Goal: Communication & Community: Answer question/provide support

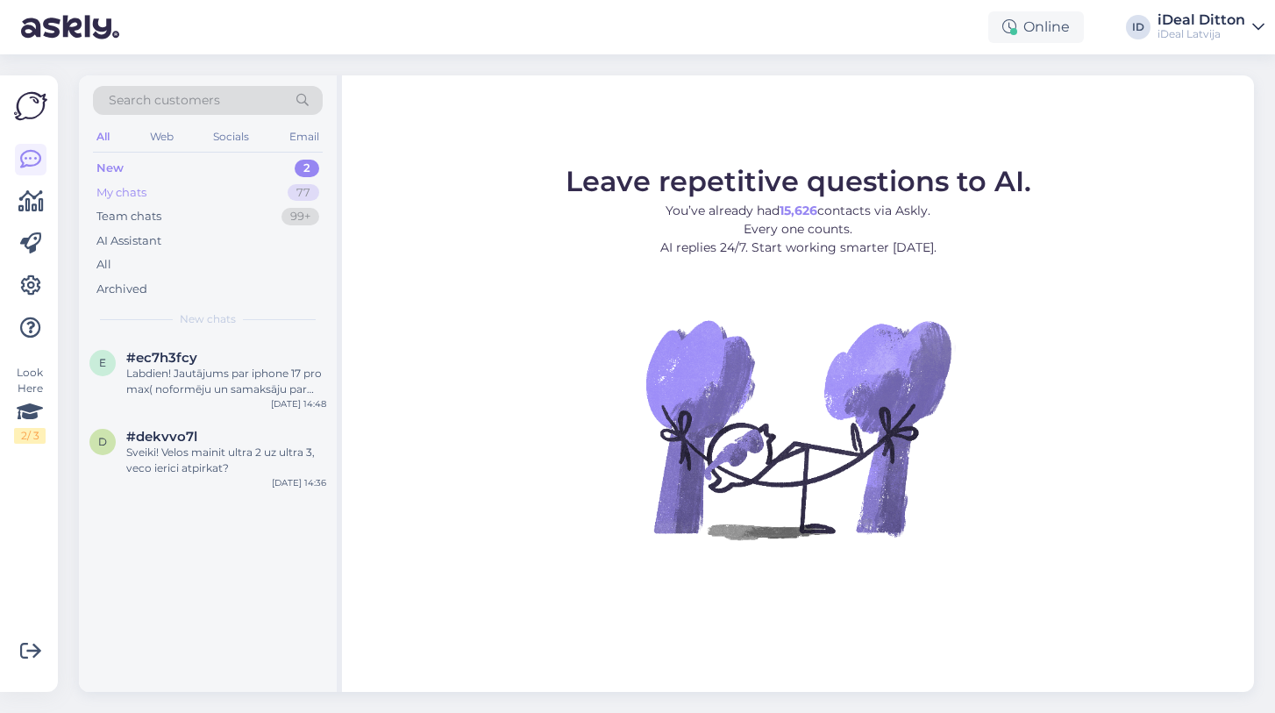
click at [140, 193] on div "My chats" at bounding box center [121, 193] width 50 height 18
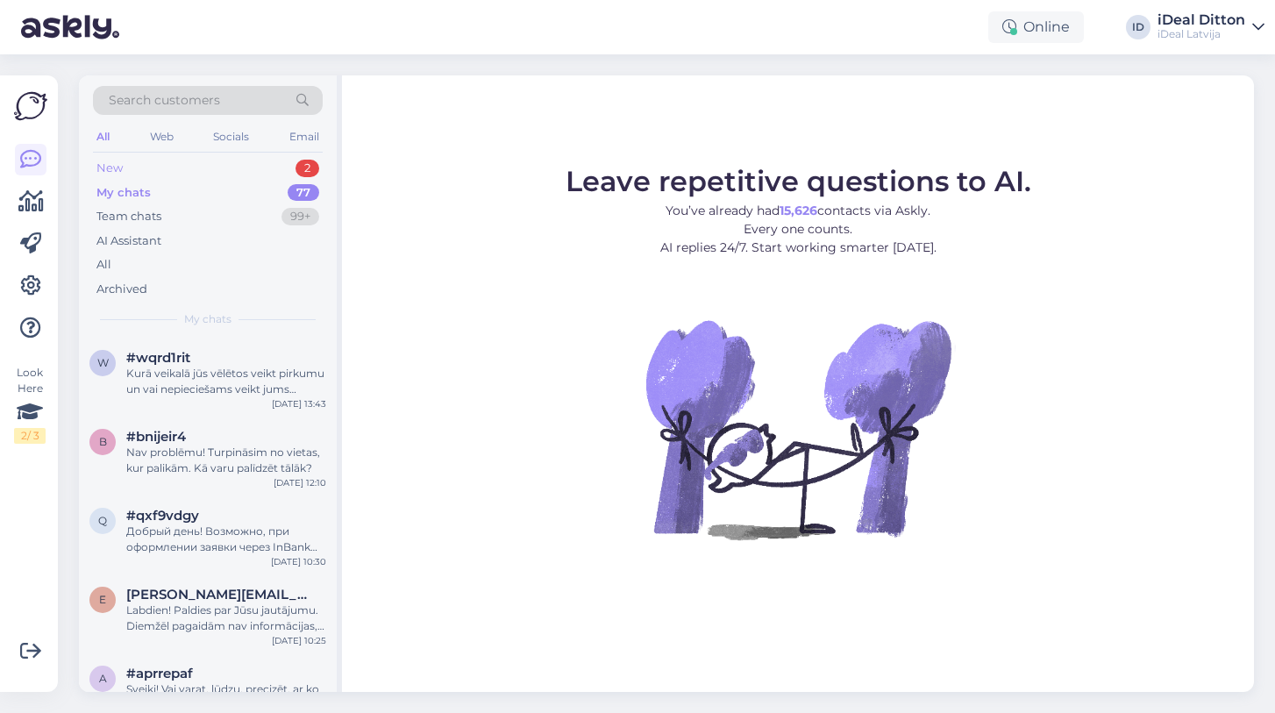
click at [117, 172] on div "New" at bounding box center [109, 169] width 26 height 18
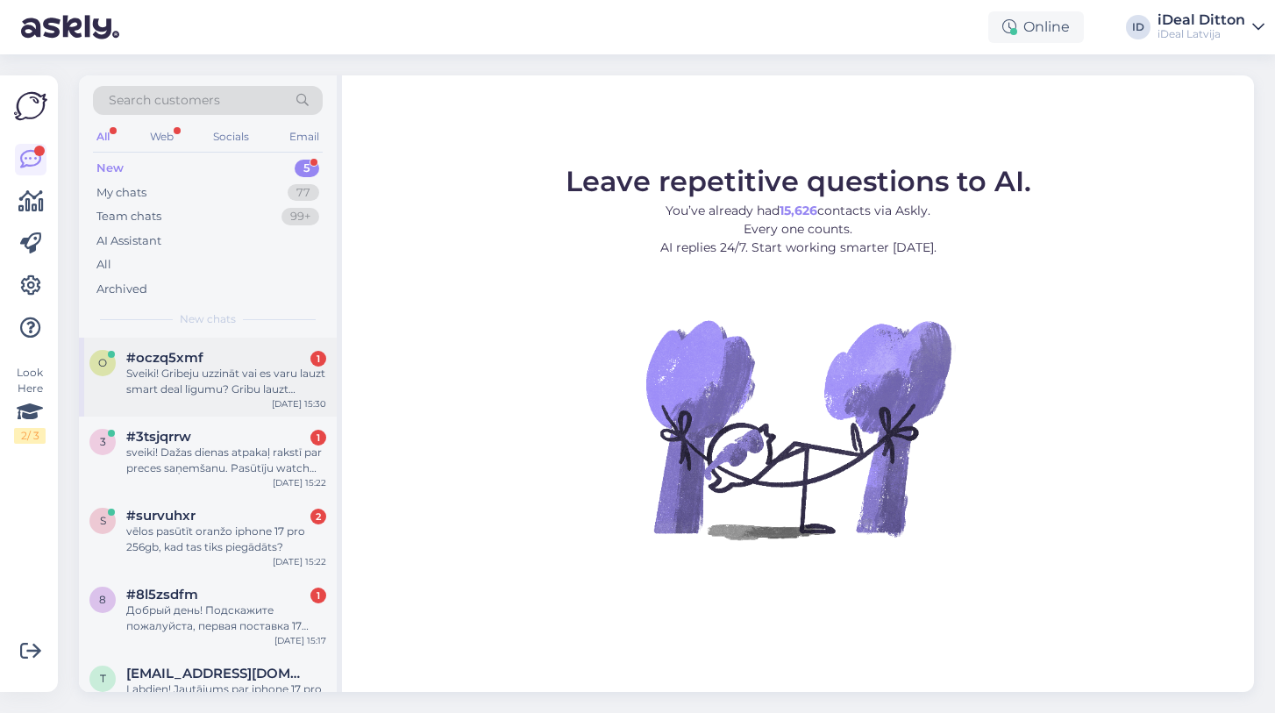
click at [224, 381] on div "Sveiki! Gribeju uzzināt vai es varu lauzt smart deal līgumu? Gribu lauzt līgumu…" at bounding box center [226, 382] width 200 height 32
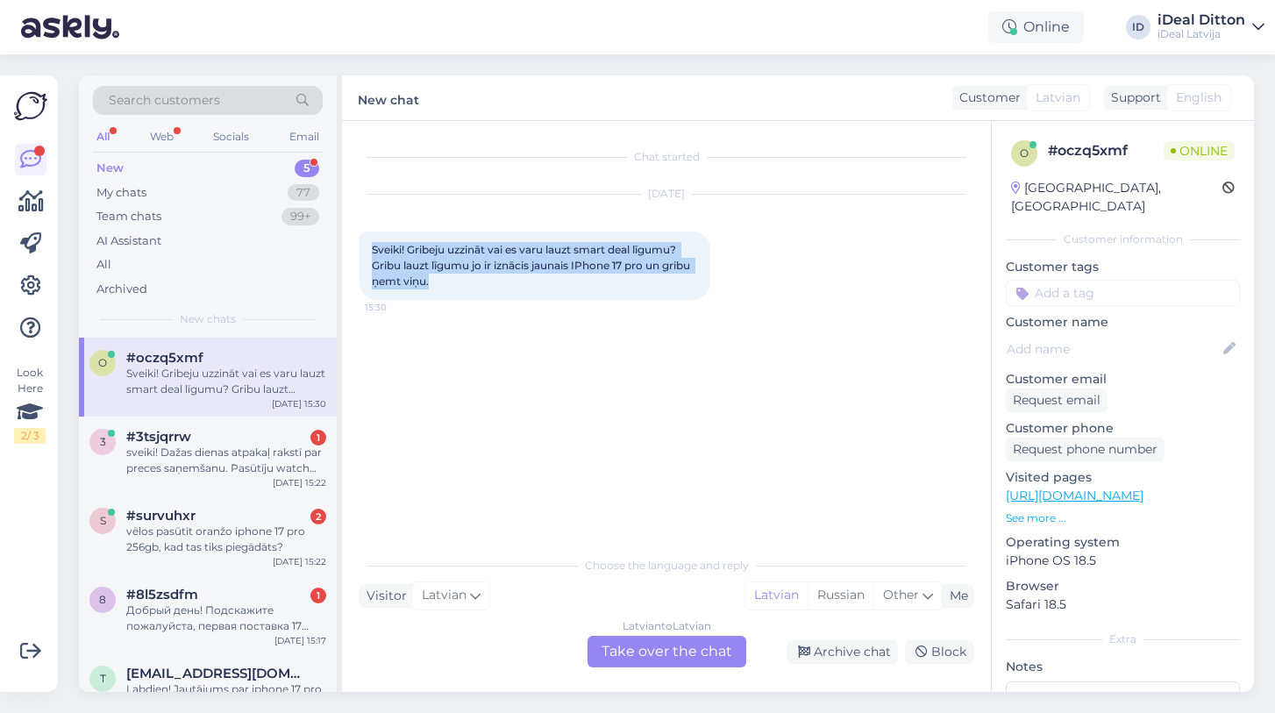
drag, startPoint x: 433, startPoint y: 280, endPoint x: 369, endPoint y: 249, distance: 71.0
click at [369, 249] on div "Sveiki! Gribeju uzzināt vai es varu lauzt smart deal līgumu? Gribu lauzt līgumu…" at bounding box center [535, 266] width 351 height 68
copy span "Sveiki! Gribeju uzzināt vai es varu lauzt smart deal līgumu? Gribu lauzt līgumu…"
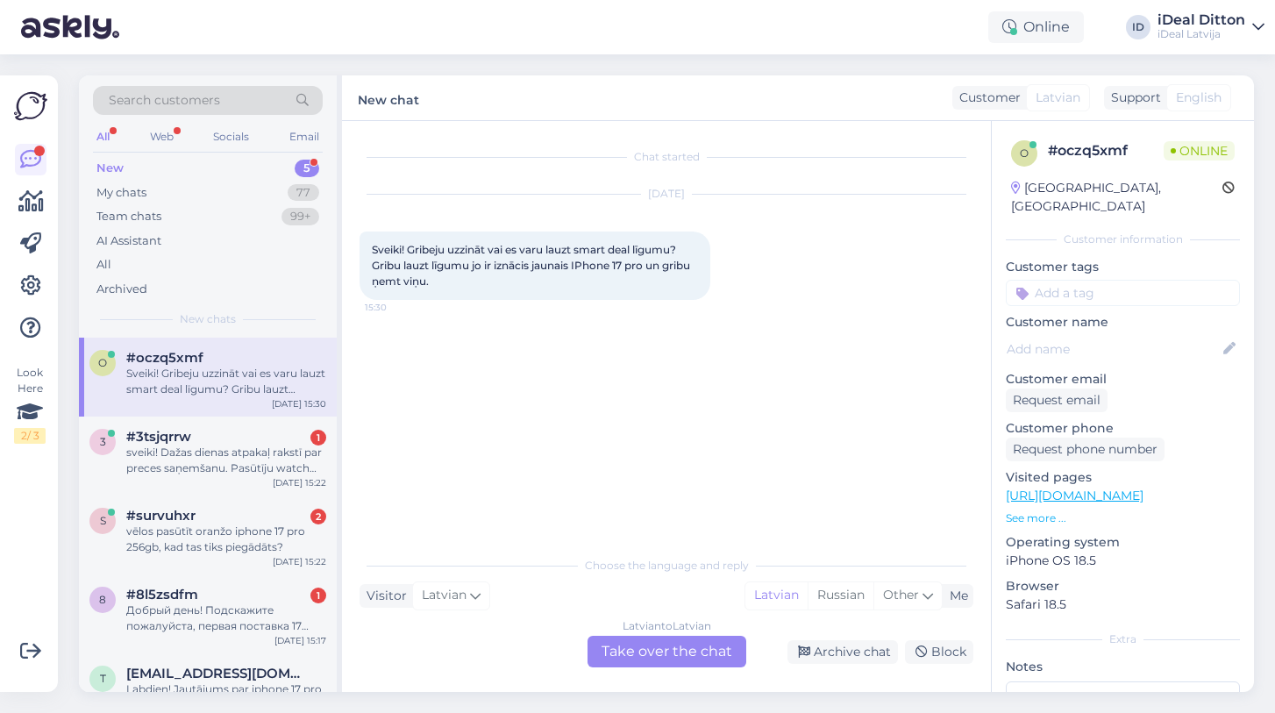
click at [631, 652] on div "Latvian to Latvian Take over the chat" at bounding box center [667, 652] width 159 height 32
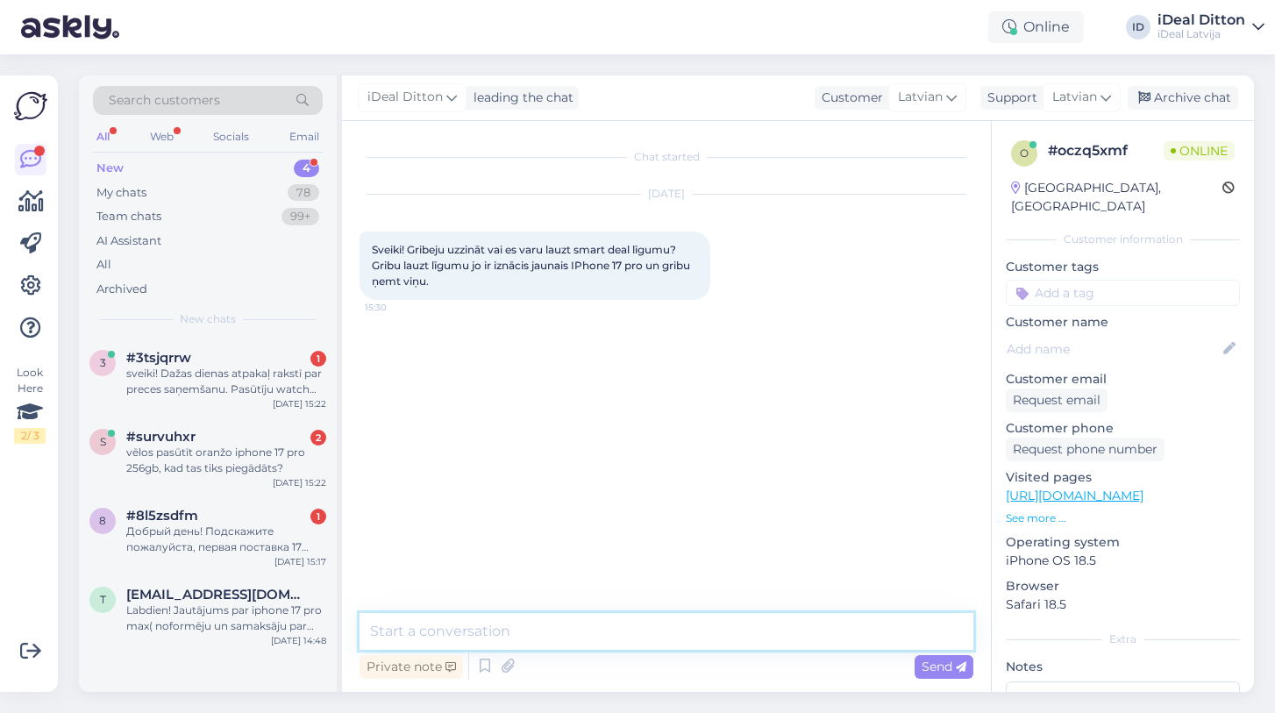
click at [571, 641] on textarea at bounding box center [667, 631] width 614 height 37
paste textarea "Sveiki! Ja vēlaties pārtraukt vai veikt izmaiņas esošajā Smart Deal līgumā, lūd…"
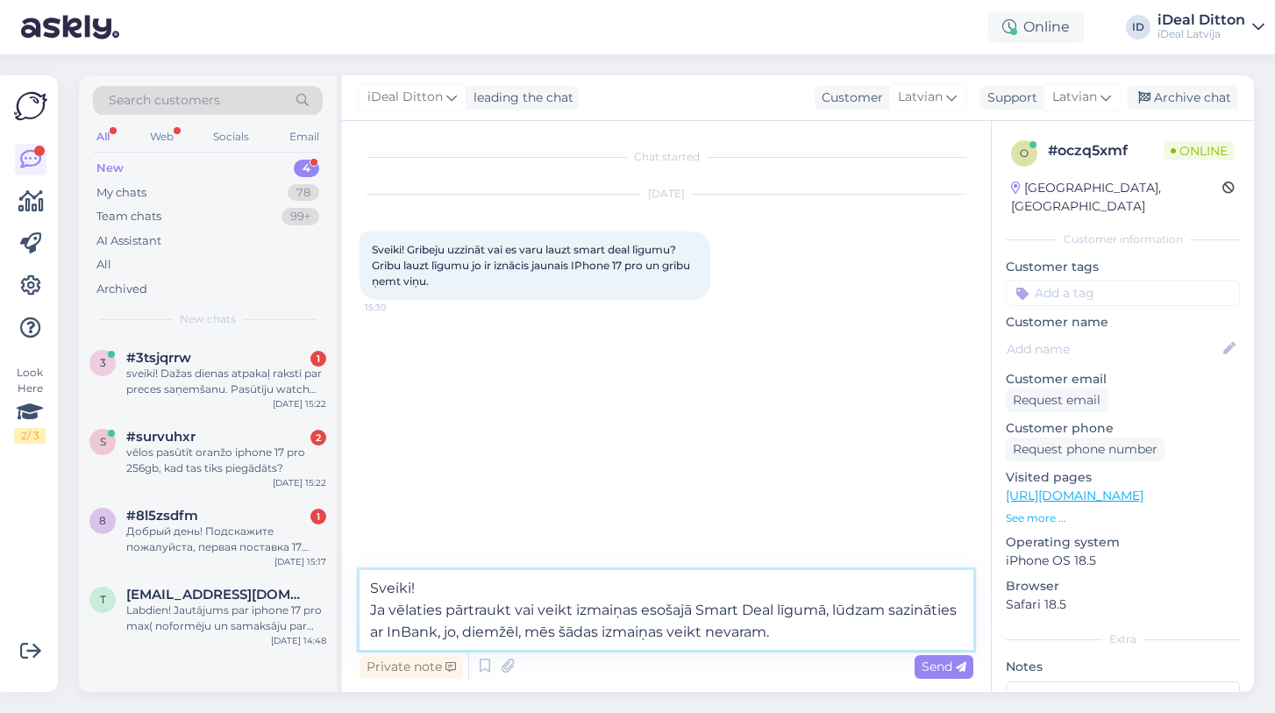
click at [370, 607] on textarea "Sveiki! Ja vēlaties pārtraukt vai veikt izmaiņas esošajā Smart Deal līgumā, lūd…" at bounding box center [667, 610] width 614 height 80
click at [886, 634] on textarea "Sveiki! Ja vēlaties pārtraukt vai veikt izmaiņas esošajā Smart Deal līgumā, lūd…" at bounding box center [667, 621] width 614 height 58
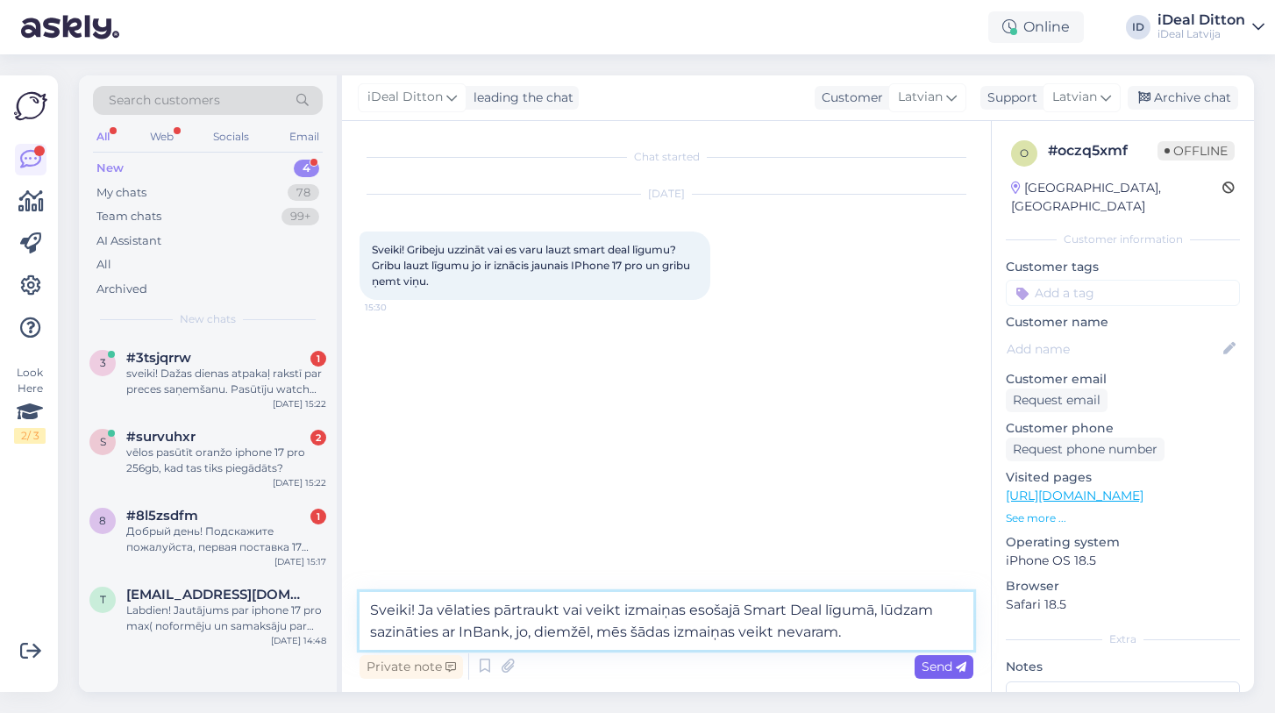
type textarea "Sveiki! Ja vēlaties pārtraukt vai veikt izmaiņas esošajā Smart Deal līgumā, lūd…"
click at [938, 669] on span "Send" at bounding box center [944, 667] width 45 height 16
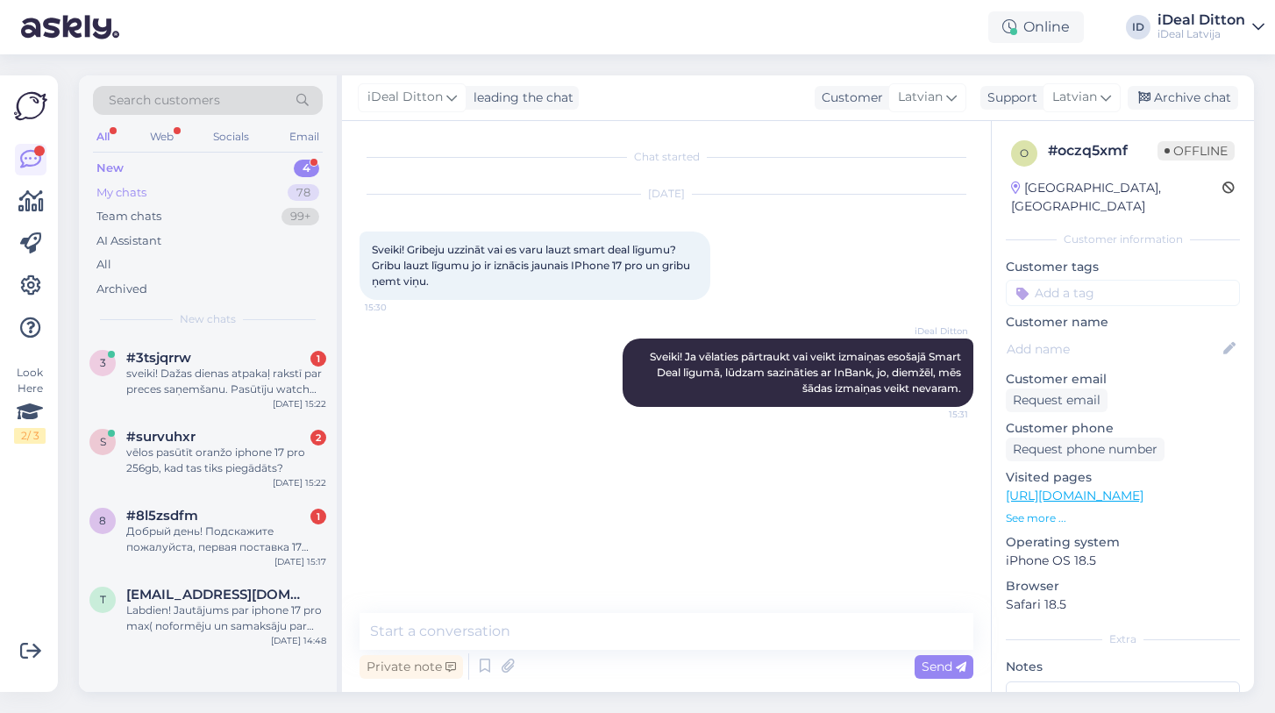
click at [132, 187] on div "My chats" at bounding box center [121, 193] width 50 height 18
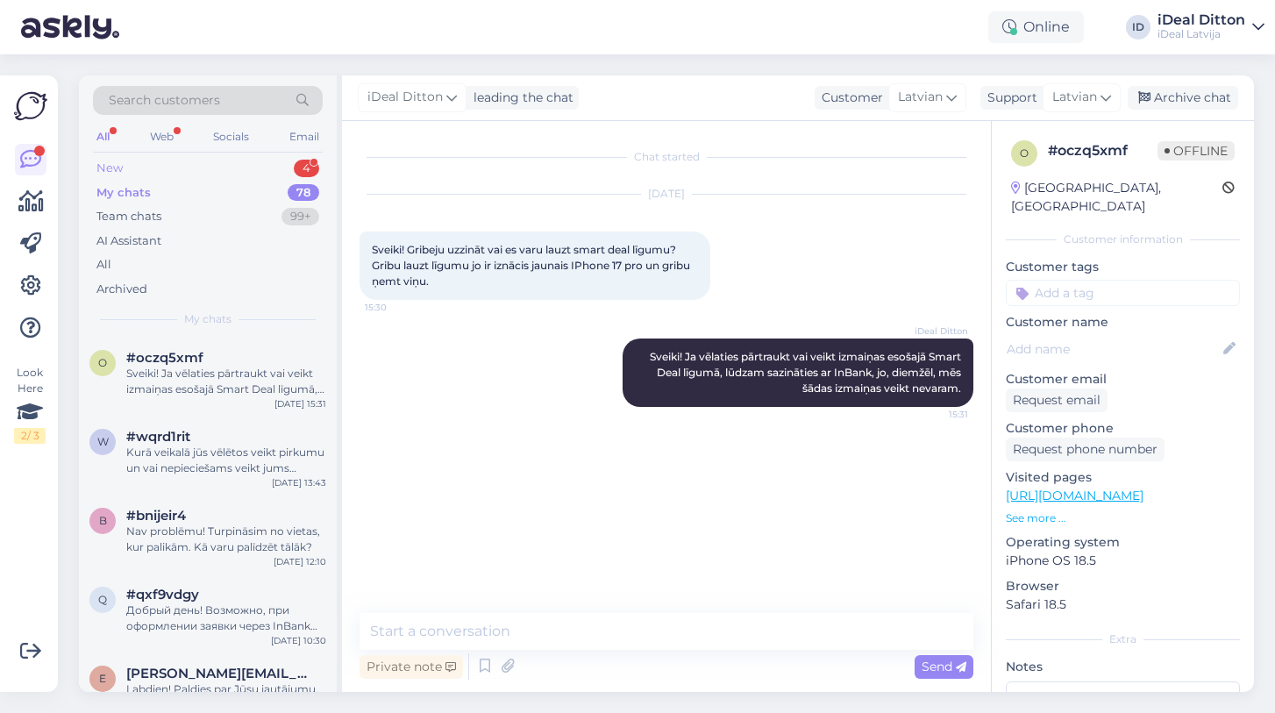
click at [118, 161] on div "New" at bounding box center [109, 169] width 26 height 18
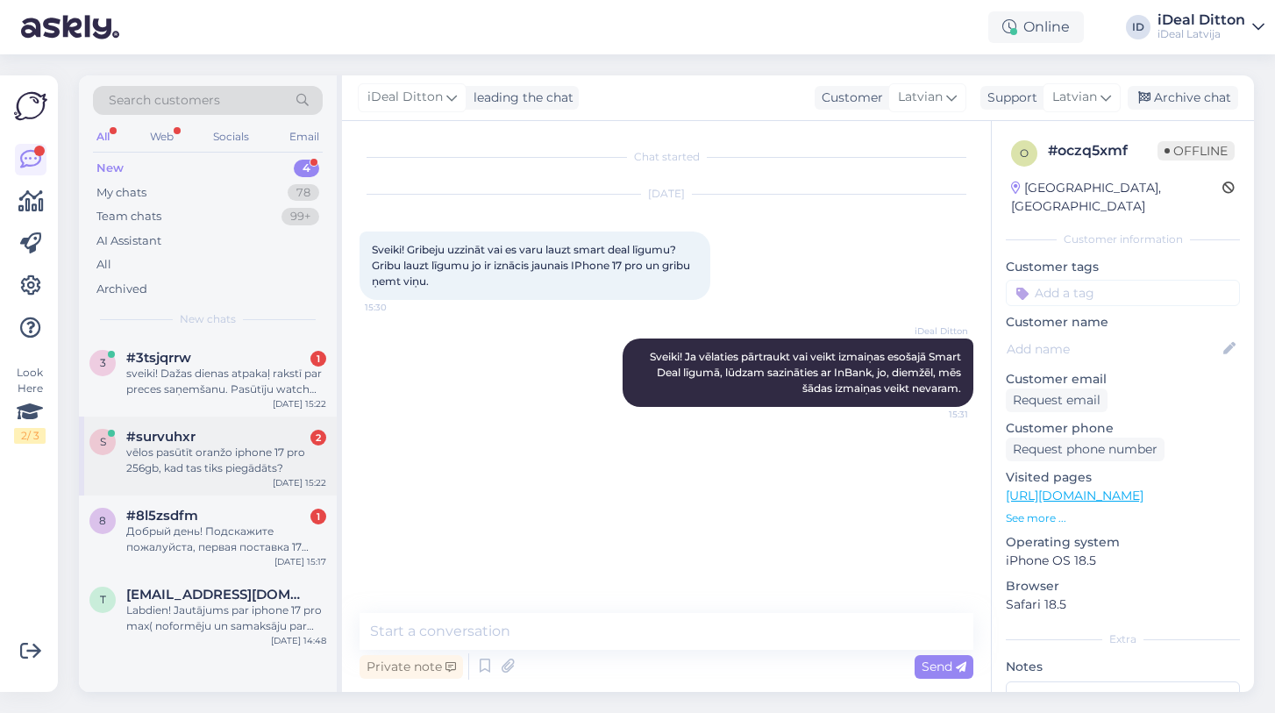
click at [199, 472] on div "vēlos pasūtīt oranžo iphone 17 pro 256gb, kad tas tiks piegādāts?" at bounding box center [226, 461] width 200 height 32
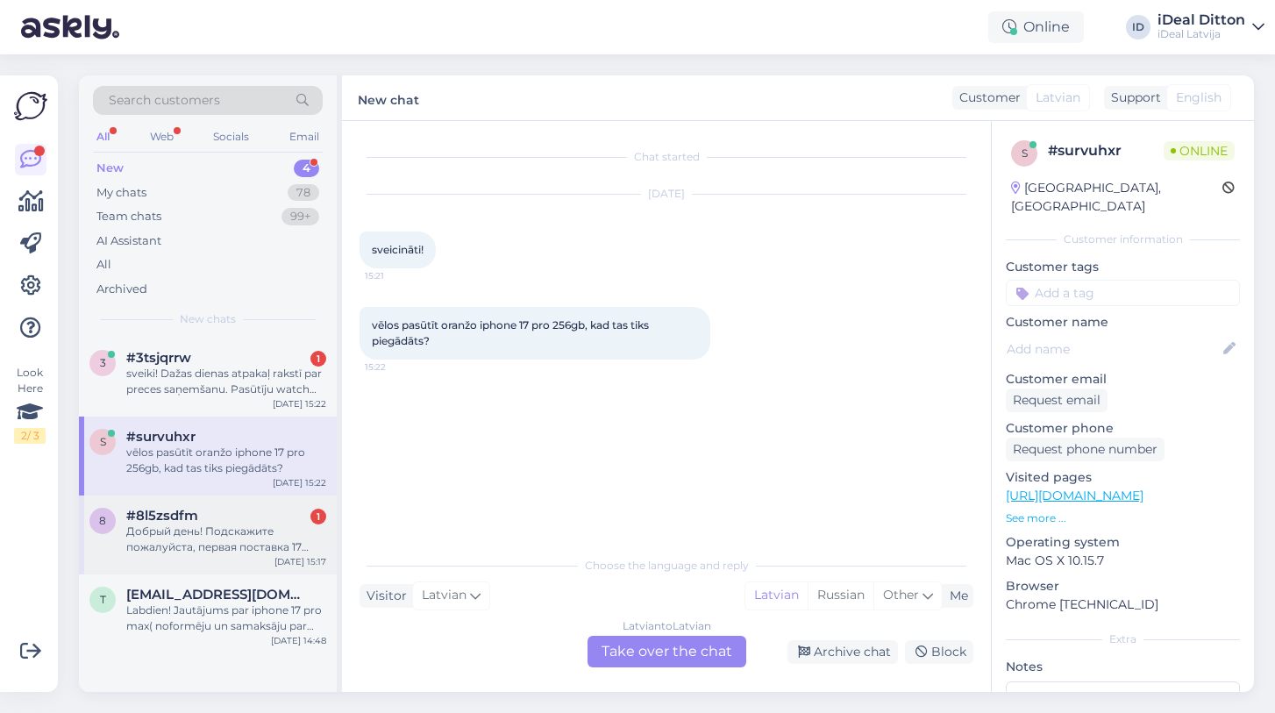
click at [195, 541] on div "Добрый день! Подскажите пожалуйста, первая поставка 17 айфонов будет 19 сентябр…" at bounding box center [226, 540] width 200 height 32
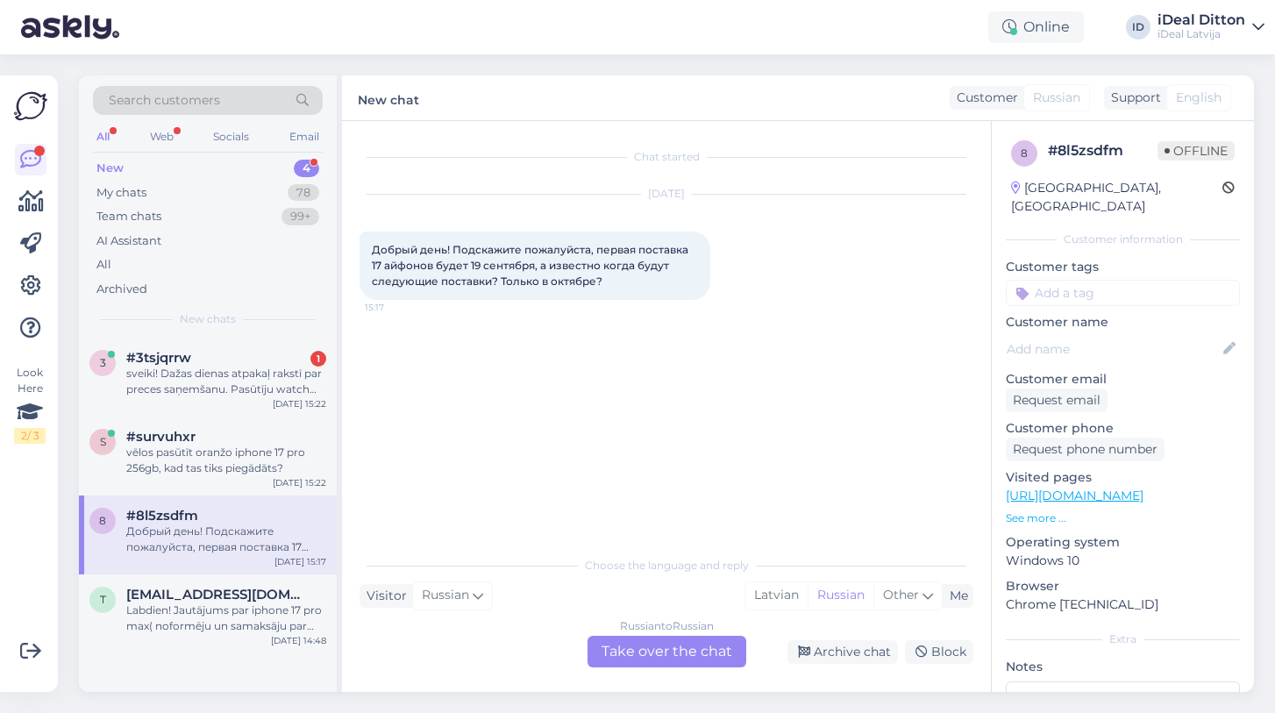
click at [642, 649] on div "Russian to Russian Take over the chat" at bounding box center [667, 652] width 159 height 32
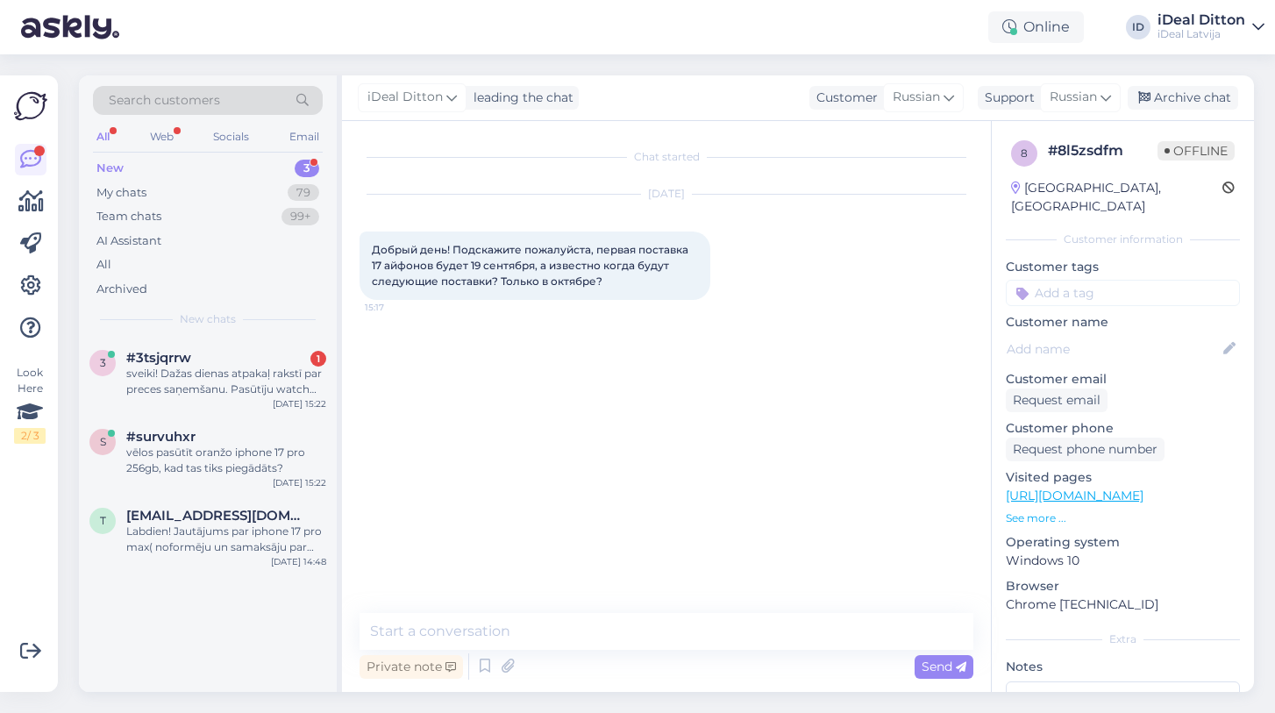
drag, startPoint x: 605, startPoint y: 281, endPoint x: 361, endPoint y: 246, distance: 246.2
click at [361, 246] on div "Добрый день! Подскажите пожалуйста, первая поставка 17 айфонов будет 19 сентябр…" at bounding box center [535, 266] width 351 height 68
copy span "Добрый день! Подскажите пожалуйста, первая поставка 17 айфонов будет 19 сентябр…"
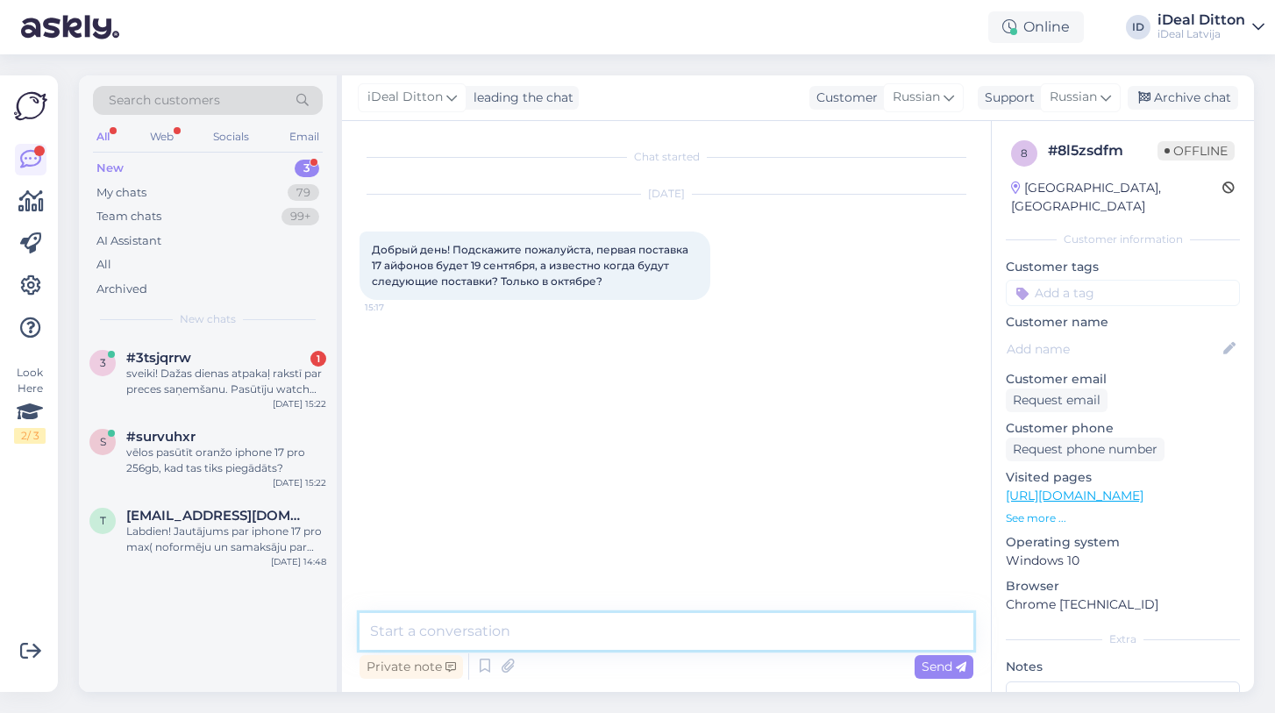
click at [588, 638] on textarea at bounding box center [667, 631] width 614 height 37
paste textarea "Добрый день! К сожалению, мы не располагаем точной информацией о следующих пост…"
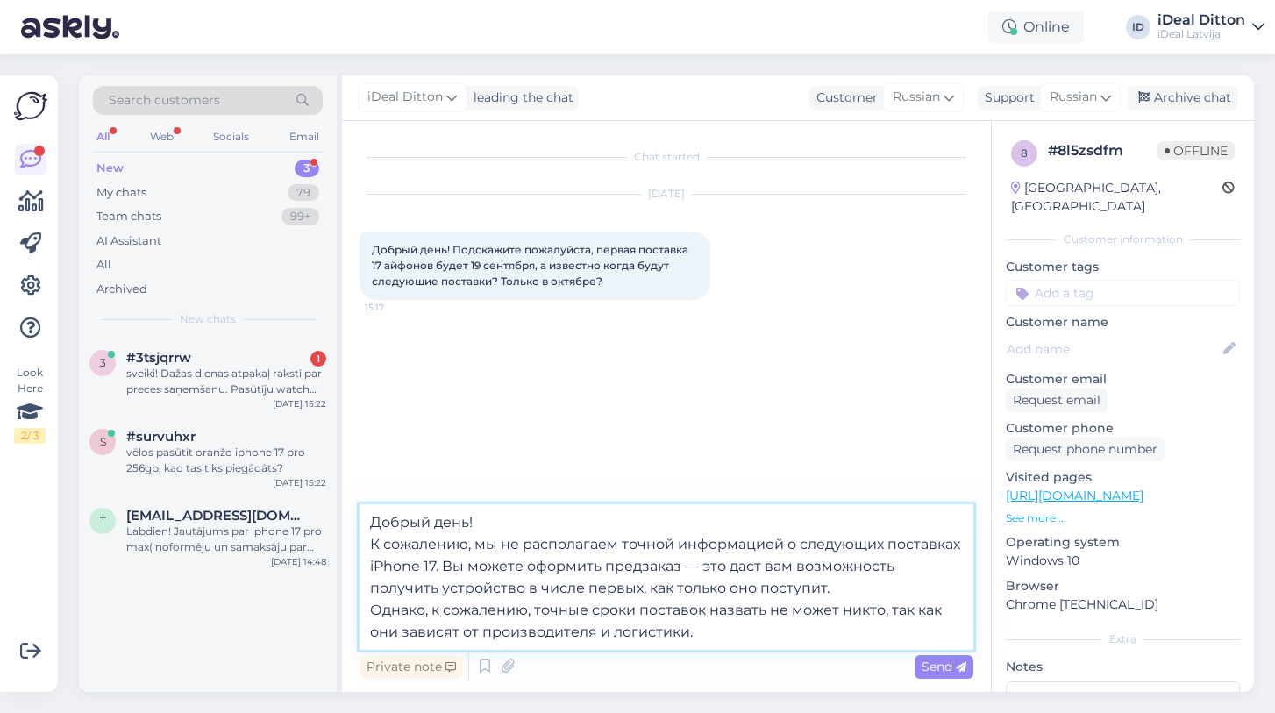
click at [374, 545] on textarea "Добрый день! К сожалению, мы не располагаем точной информацией о следующих пост…" at bounding box center [667, 577] width 614 height 146
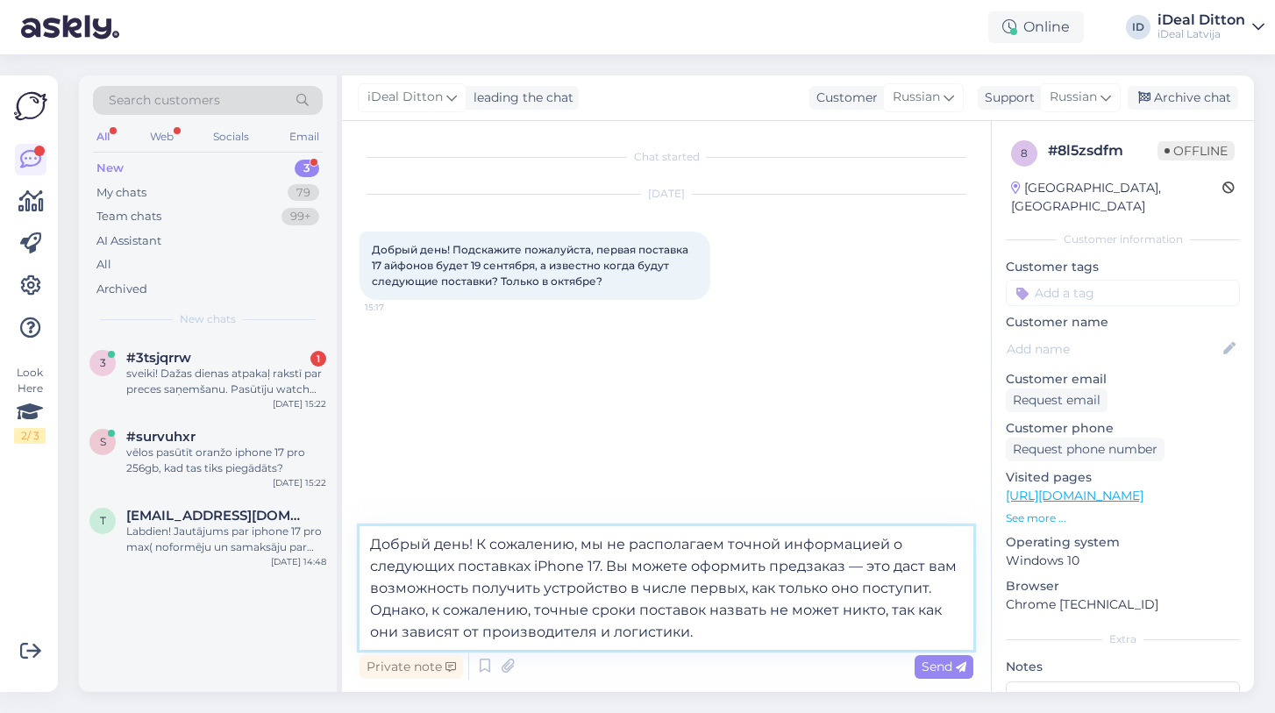
click at [766, 633] on textarea "Добрый день! К сожалению, мы не располагаем точной информацией о следующих пост…" at bounding box center [667, 588] width 614 height 124
drag, startPoint x: 830, startPoint y: 612, endPoint x: 859, endPoint y: 638, distance: 37.9
click at [859, 638] on textarea "Добрый день! К сожалению, мы не располагаем точной информацией о следующих пост…" at bounding box center [667, 588] width 614 height 124
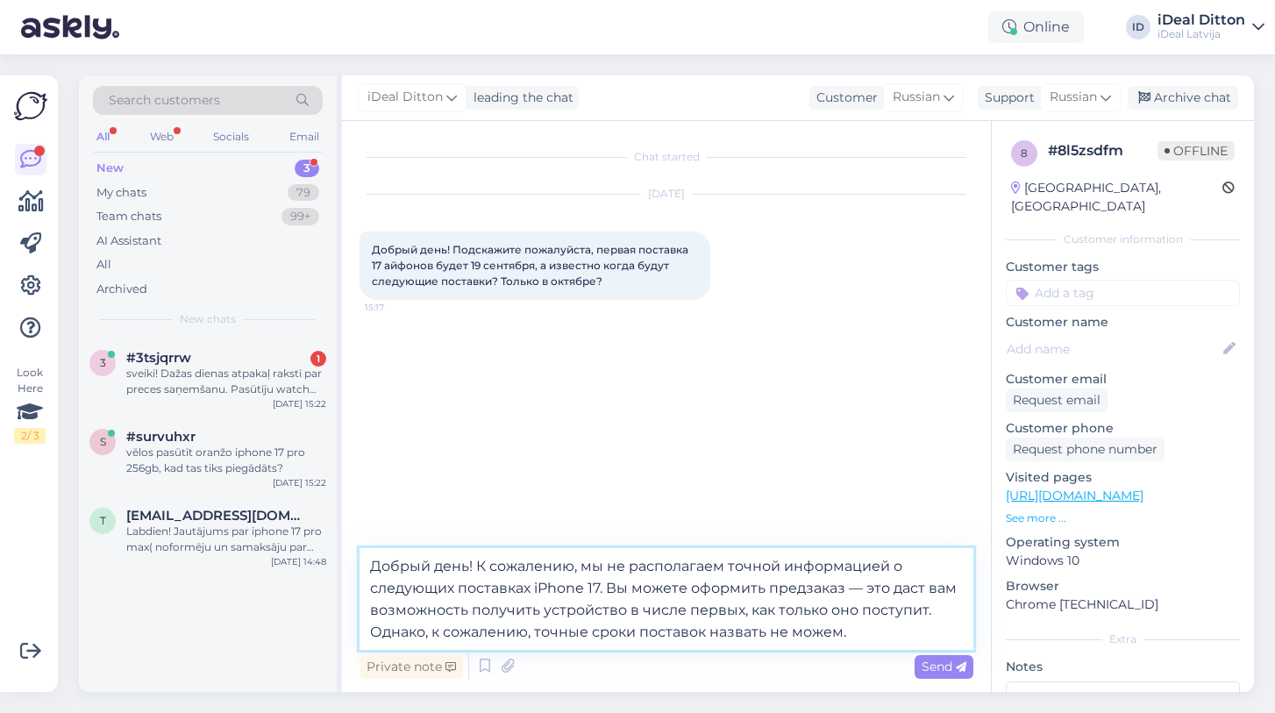
type textarea "Добрый день! К сожалению, мы не располагаем точной информацией о следующих пост…"
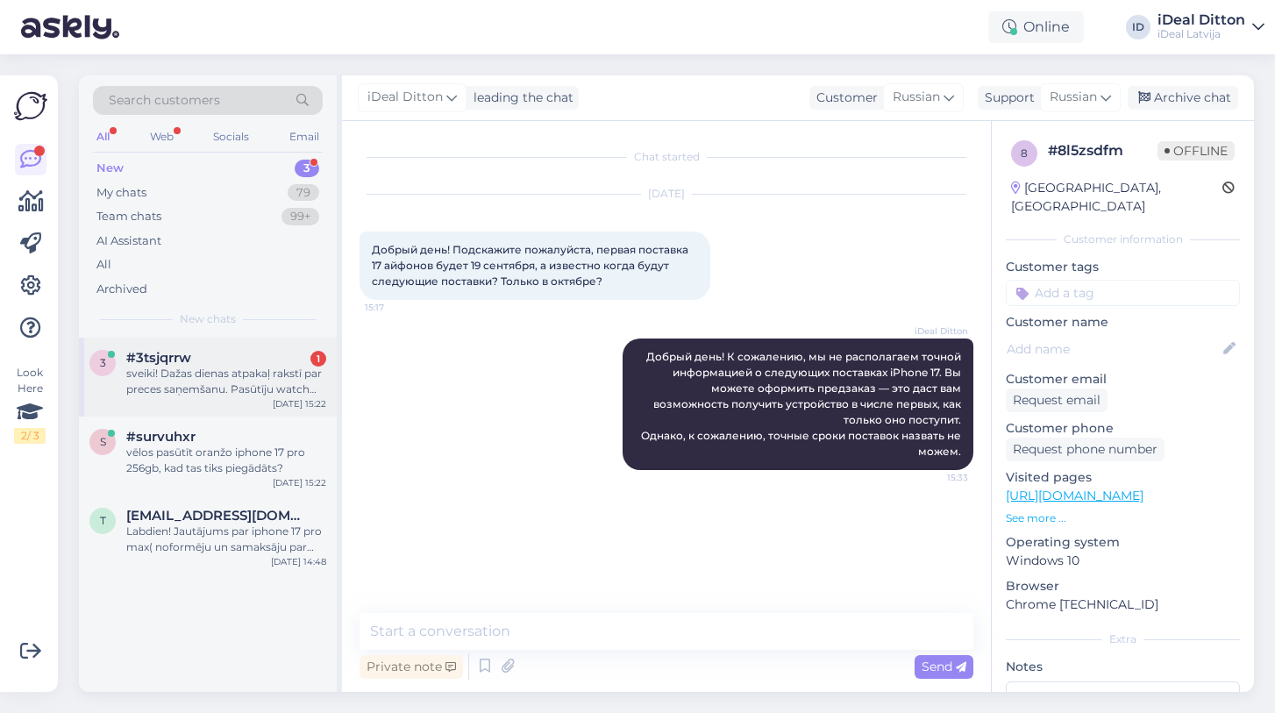
click at [183, 396] on div "3 #3tsjqrrw 1 sveiki! Dažas dienas atpakaļ rakstī par preces saņemšanu. Pasūtīj…" at bounding box center [208, 377] width 258 height 79
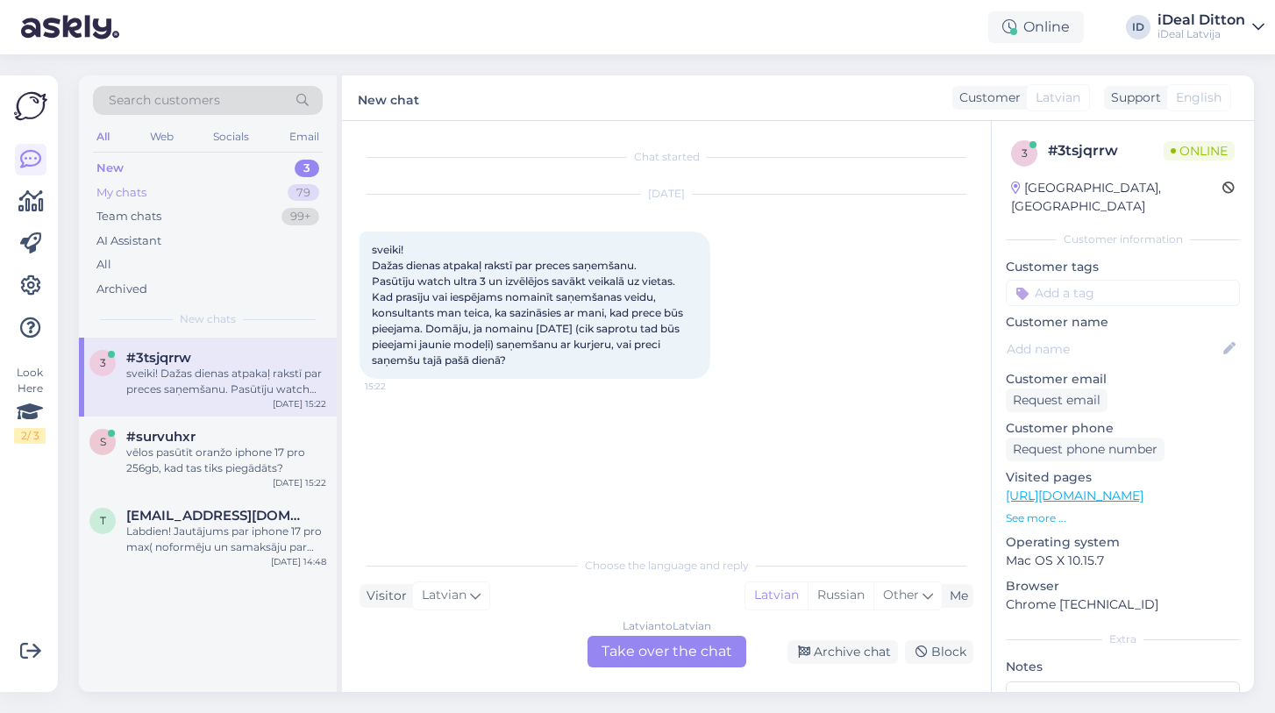
click at [142, 190] on div "My chats" at bounding box center [121, 193] width 50 height 18
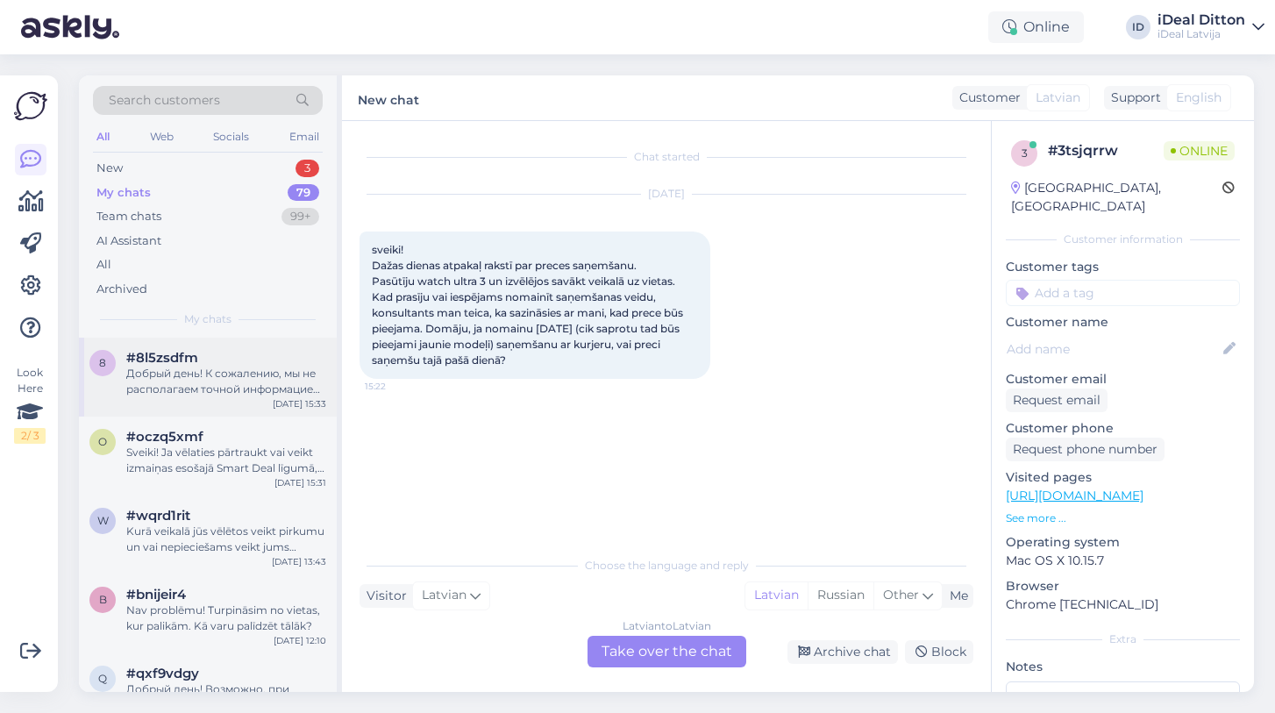
click at [189, 366] on div "Добрый день! К сожалению, мы не располагаем точной информацией о следующих пост…" at bounding box center [226, 382] width 200 height 32
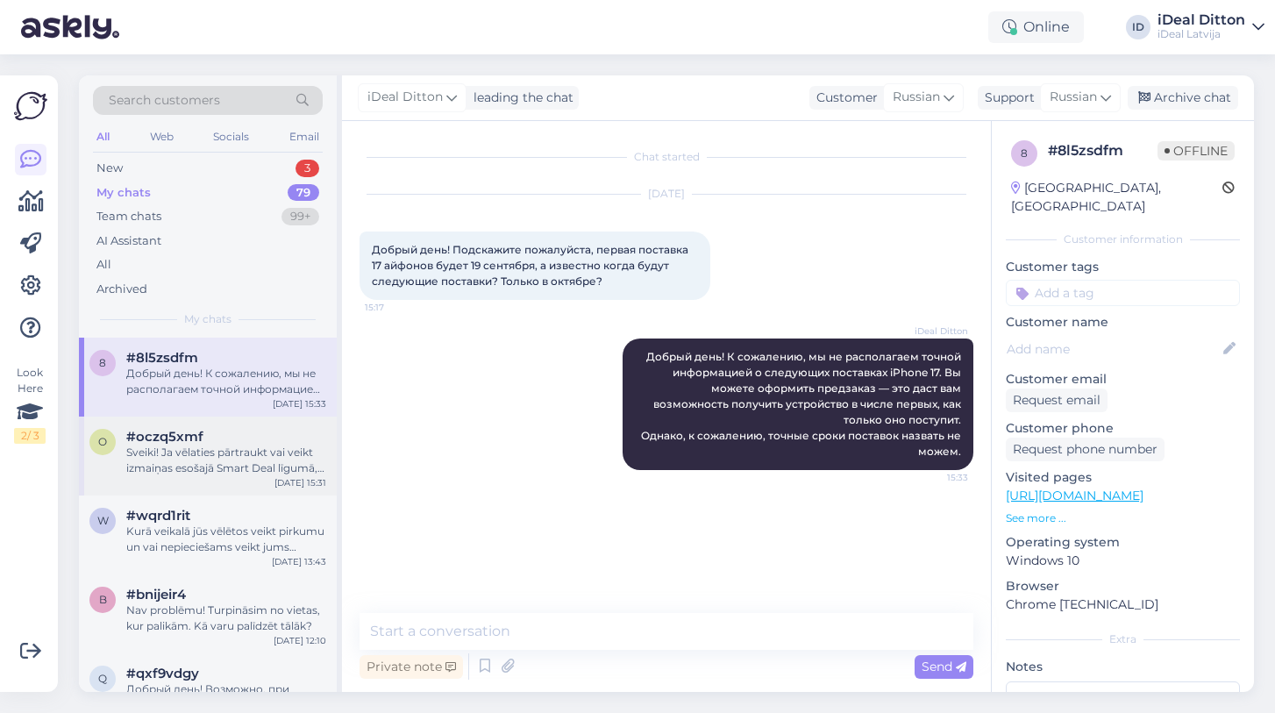
click at [168, 446] on div "Sveiki! Ja vēlaties pārtraukt vai veikt izmaiņas esošajā Smart Deal līgumā, lūd…" at bounding box center [226, 461] width 200 height 32
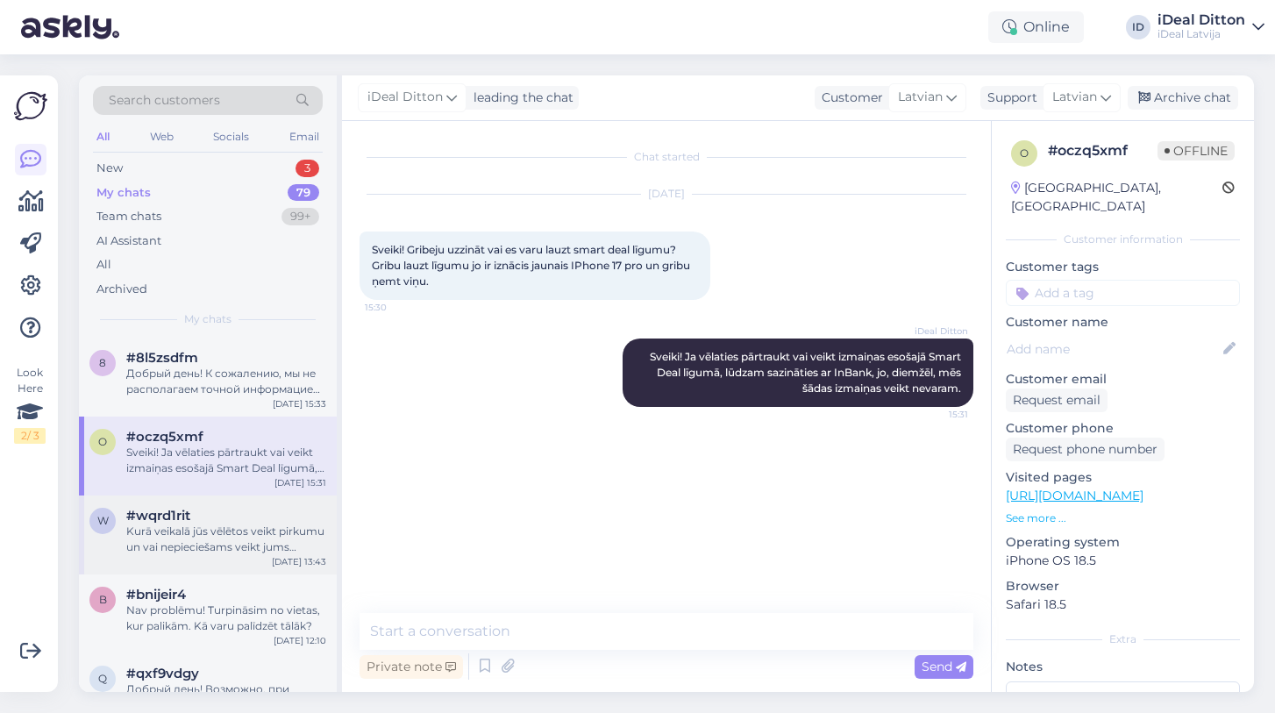
click at [152, 518] on span "#wqrd1rit" at bounding box center [158, 516] width 64 height 16
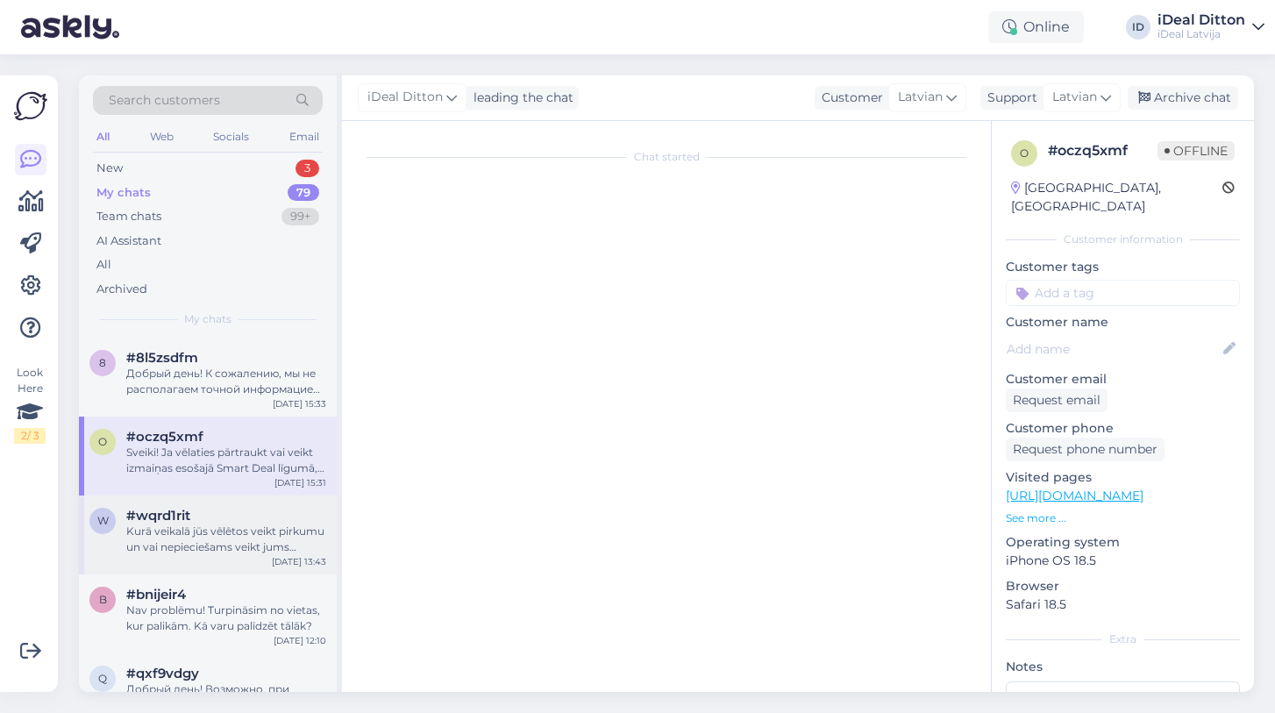
scroll to position [210, 0]
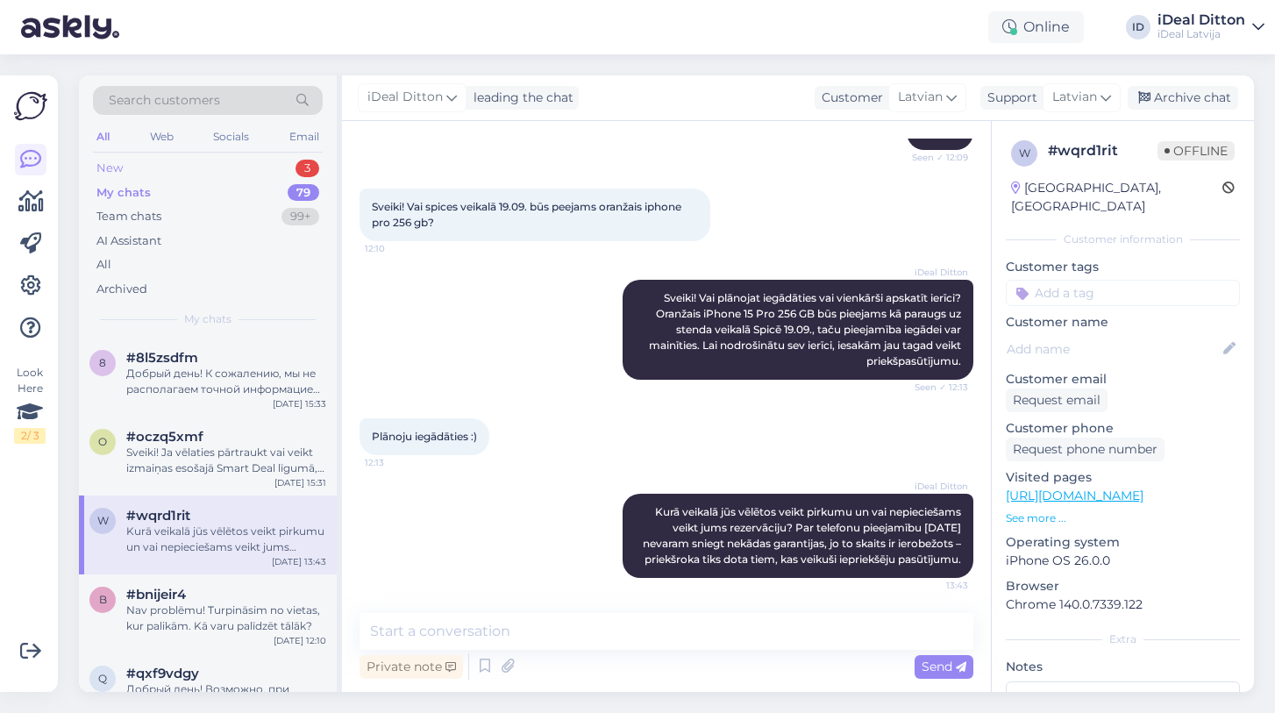
click at [125, 167] on div "New 3" at bounding box center [208, 168] width 230 height 25
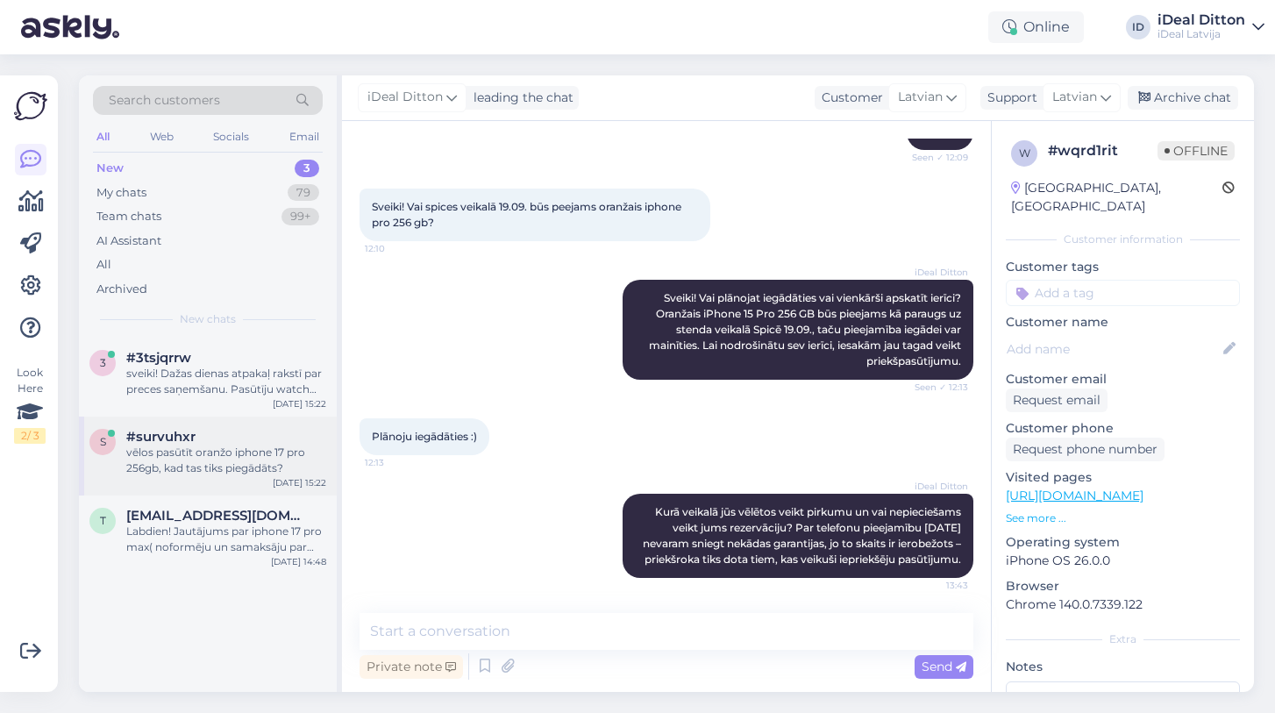
click at [205, 469] on div "vēlos pasūtīt oranžo iphone 17 pro 256gb, kad tas tiks piegādāts?" at bounding box center [226, 461] width 200 height 32
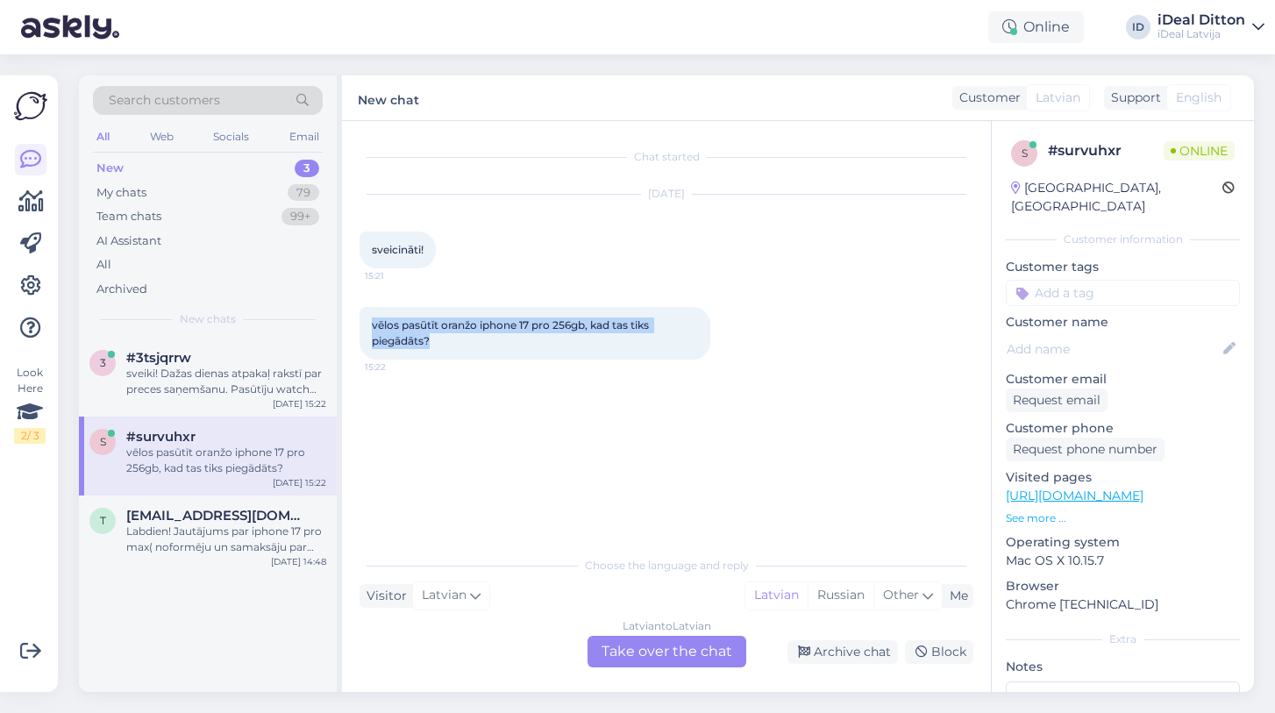
drag, startPoint x: 440, startPoint y: 342, endPoint x: 368, endPoint y: 326, distance: 73.6
click at [367, 326] on div "vēlos pasūtīt oranžo iphone 17 pro 256gb, kad tas tiks piegādāts? 15:22" at bounding box center [535, 333] width 351 height 53
copy span "vēlos pasūtīt oranžo iphone 17 pro 256gb, kad tas tiks piegādāts?"
click at [437, 400] on div "Chat started [DATE] sveicināti! 15:21 vēlos pasūtīt oranžo iphone 17 pro 256gb,…" at bounding box center [675, 335] width 630 height 393
click at [246, 526] on div "Labdien! Jautājums par iphone 17 pro max( noformēju un samaksāju par telefonu k…" at bounding box center [226, 540] width 200 height 32
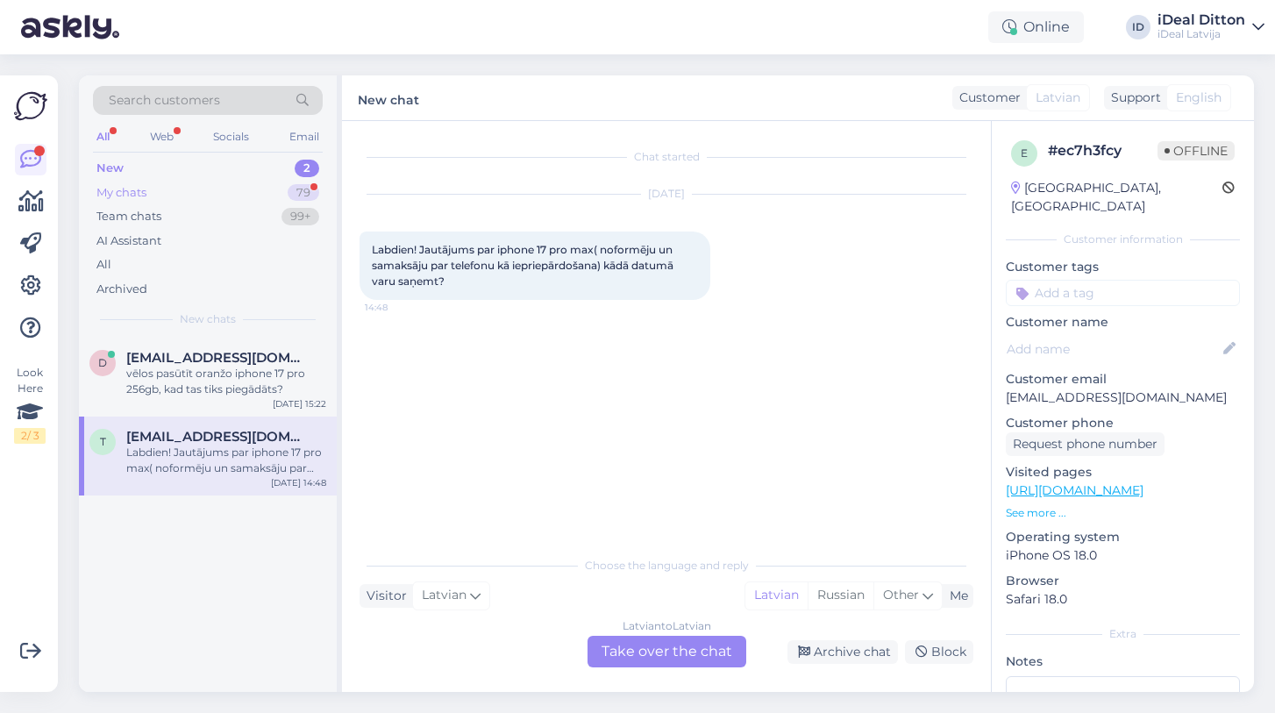
click at [121, 189] on div "My chats" at bounding box center [121, 193] width 50 height 18
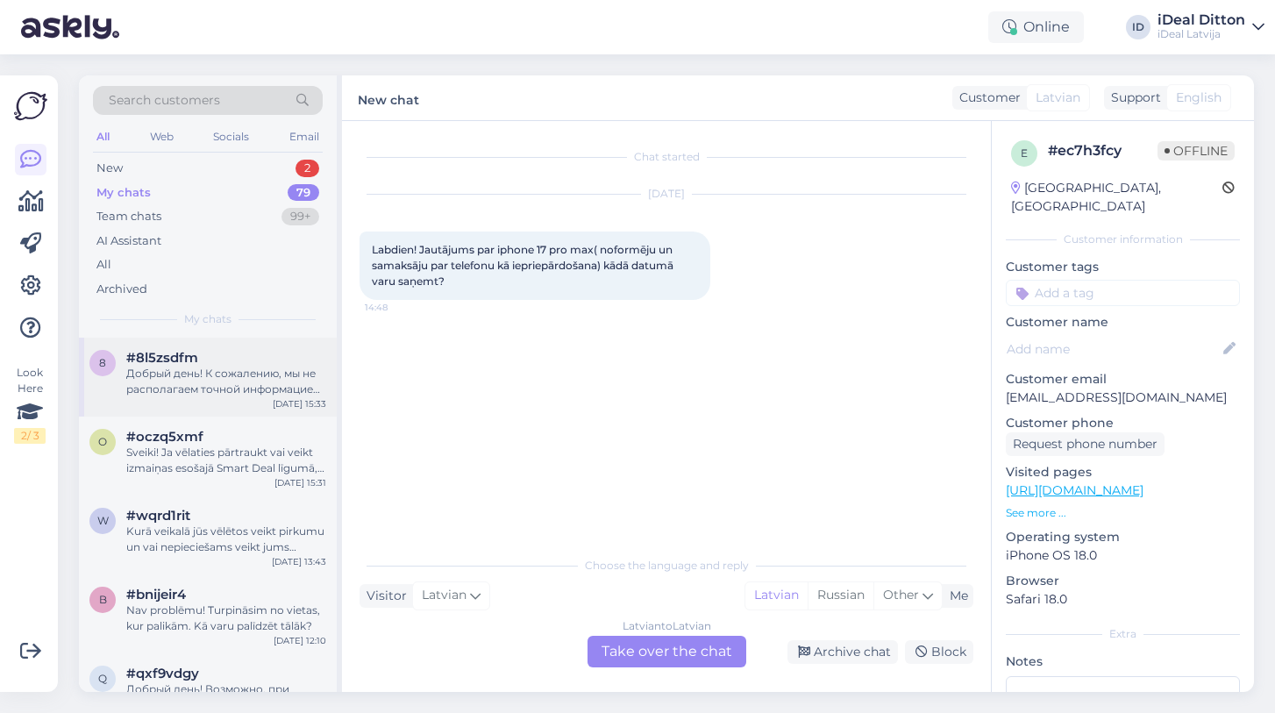
click at [199, 376] on div "Добрый день! К сожалению, мы не располагаем точной информацией о следующих пост…" at bounding box center [226, 382] width 200 height 32
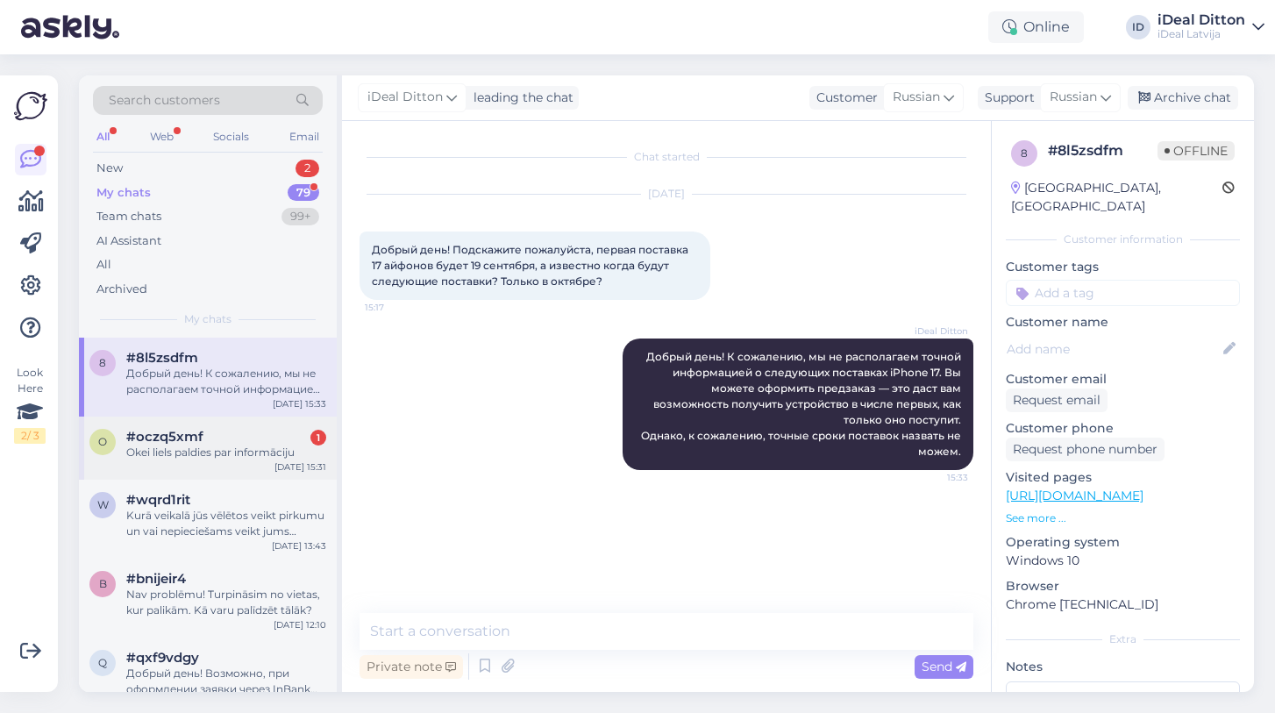
click at [249, 430] on div "#oczq5xmf 1" at bounding box center [226, 437] width 200 height 16
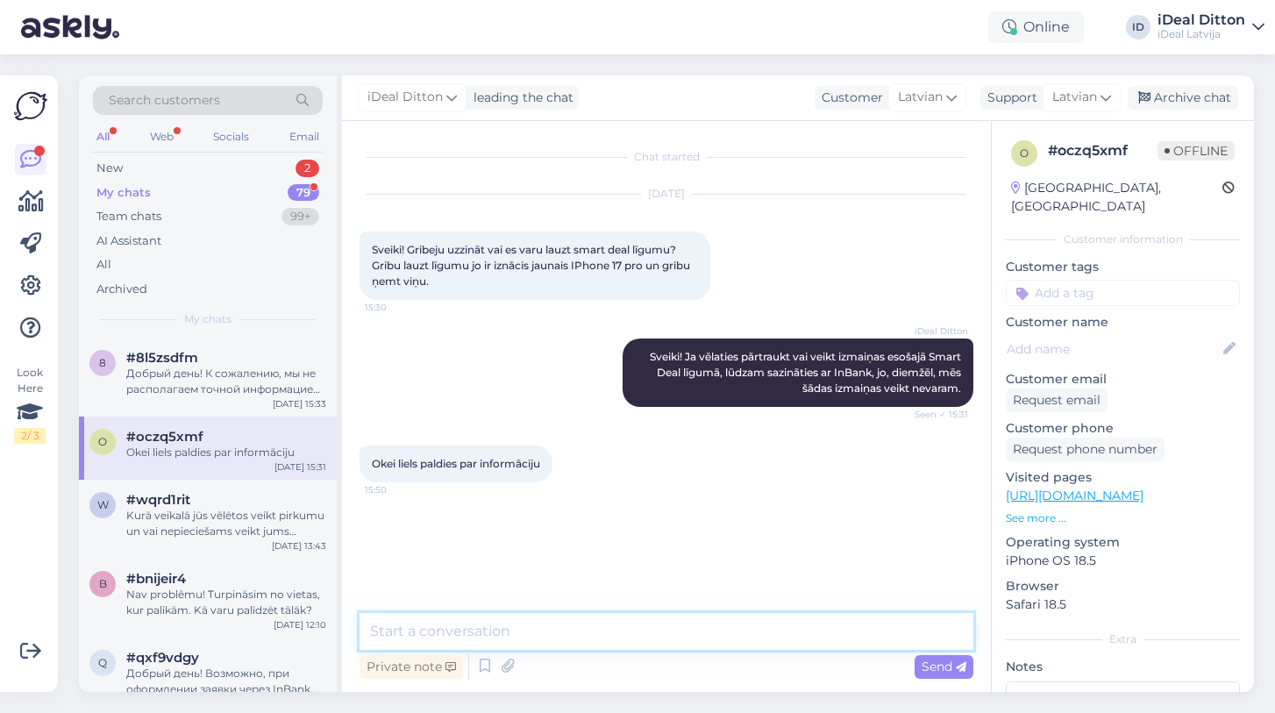
click at [412, 640] on textarea at bounding box center [667, 631] width 614 height 37
type textarea "L"
type textarea "Lūdzu, jauku dienu"
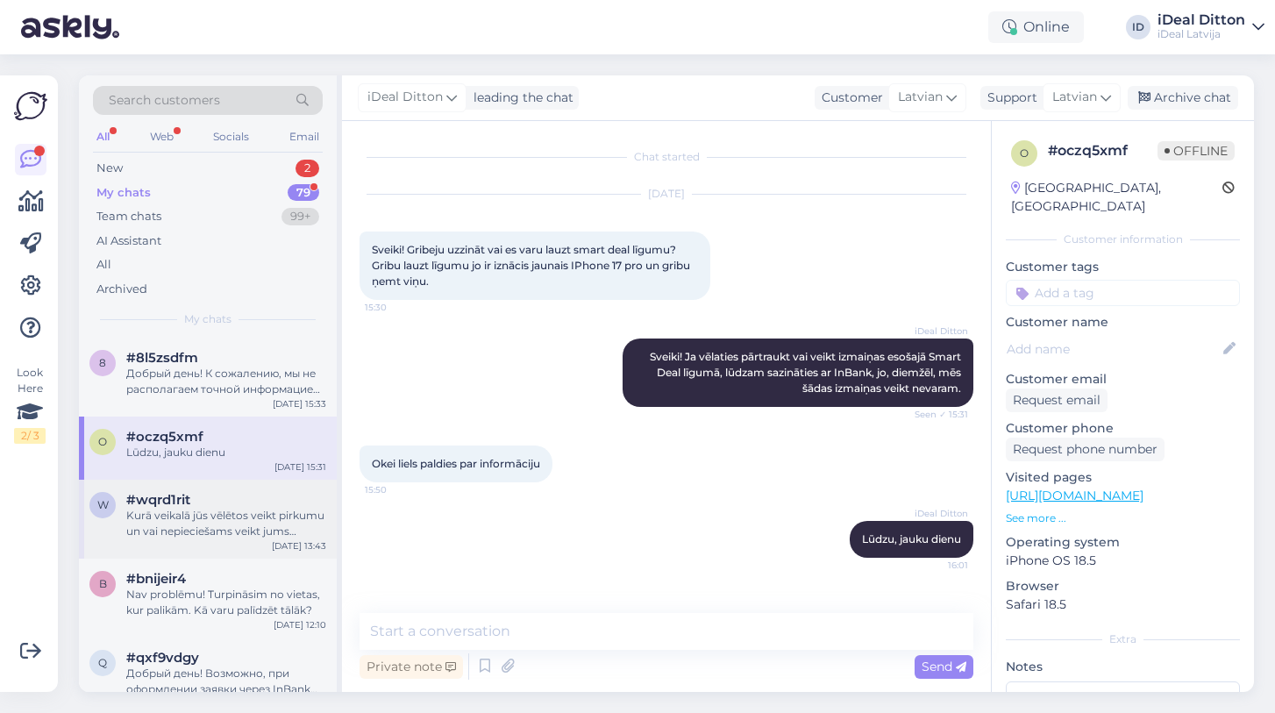
click at [176, 514] on div "Kurā veikalā jūs vēlētos veikt pirkumu un vai nepieciešams veikt jums rezervāci…" at bounding box center [226, 524] width 200 height 32
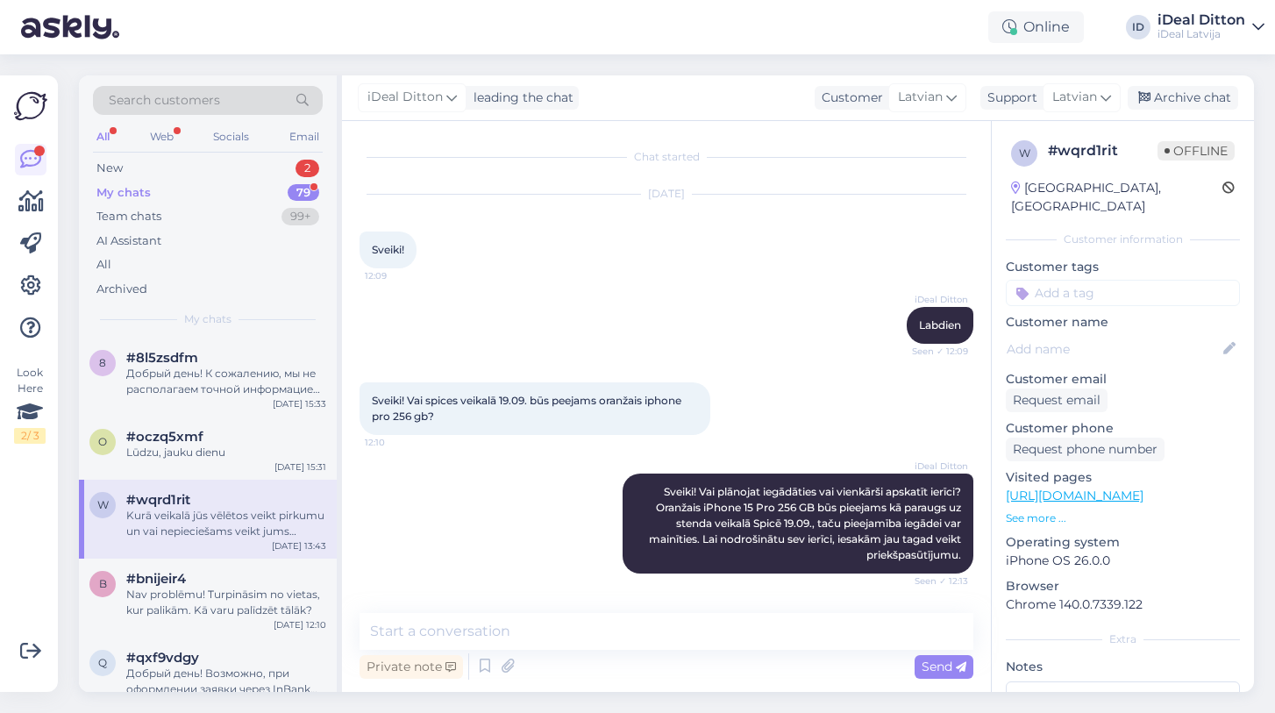
scroll to position [210, 0]
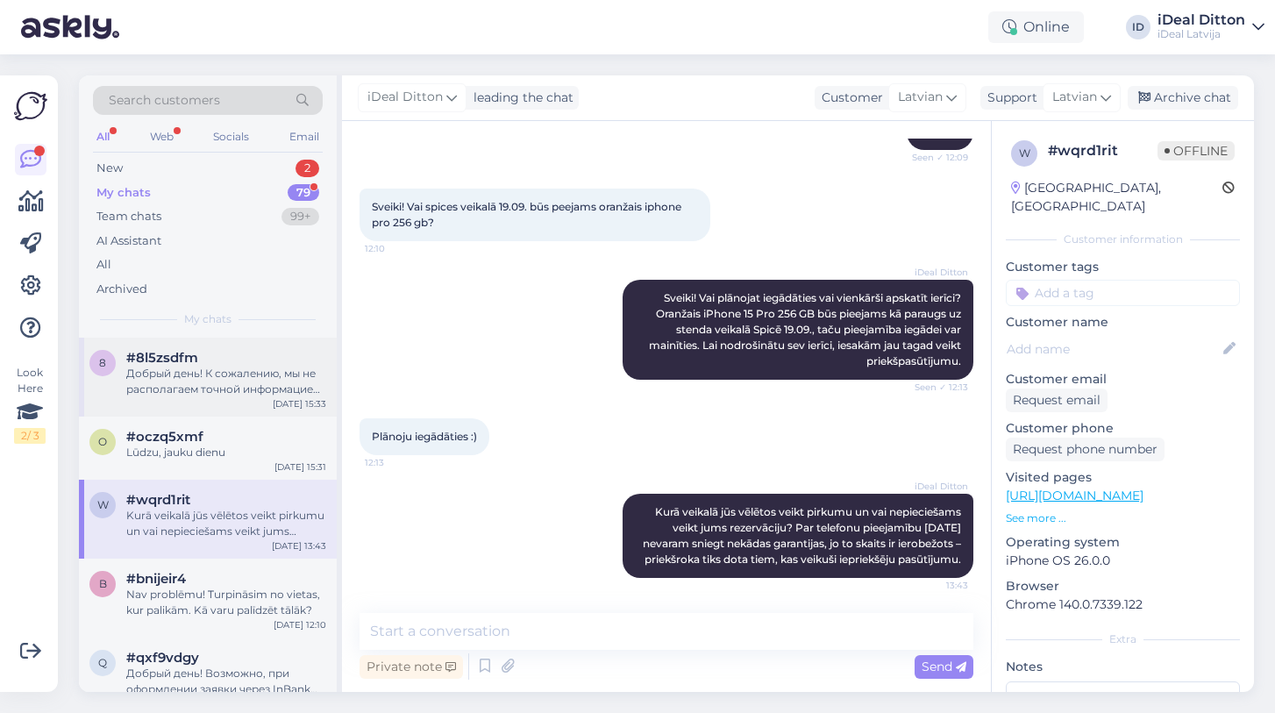
click at [183, 385] on div "Добрый день! К сожалению, мы не располагаем точной информацией о следующих пост…" at bounding box center [226, 382] width 200 height 32
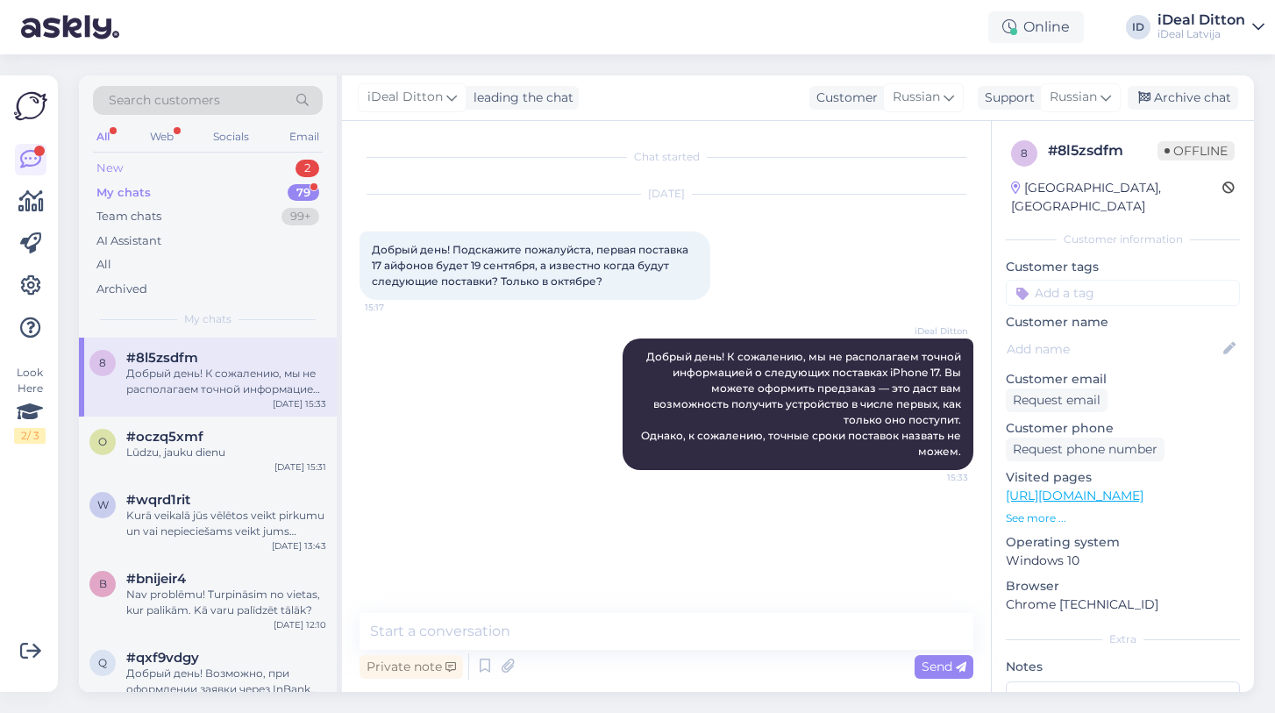
click at [125, 169] on div "New 2" at bounding box center [208, 168] width 230 height 25
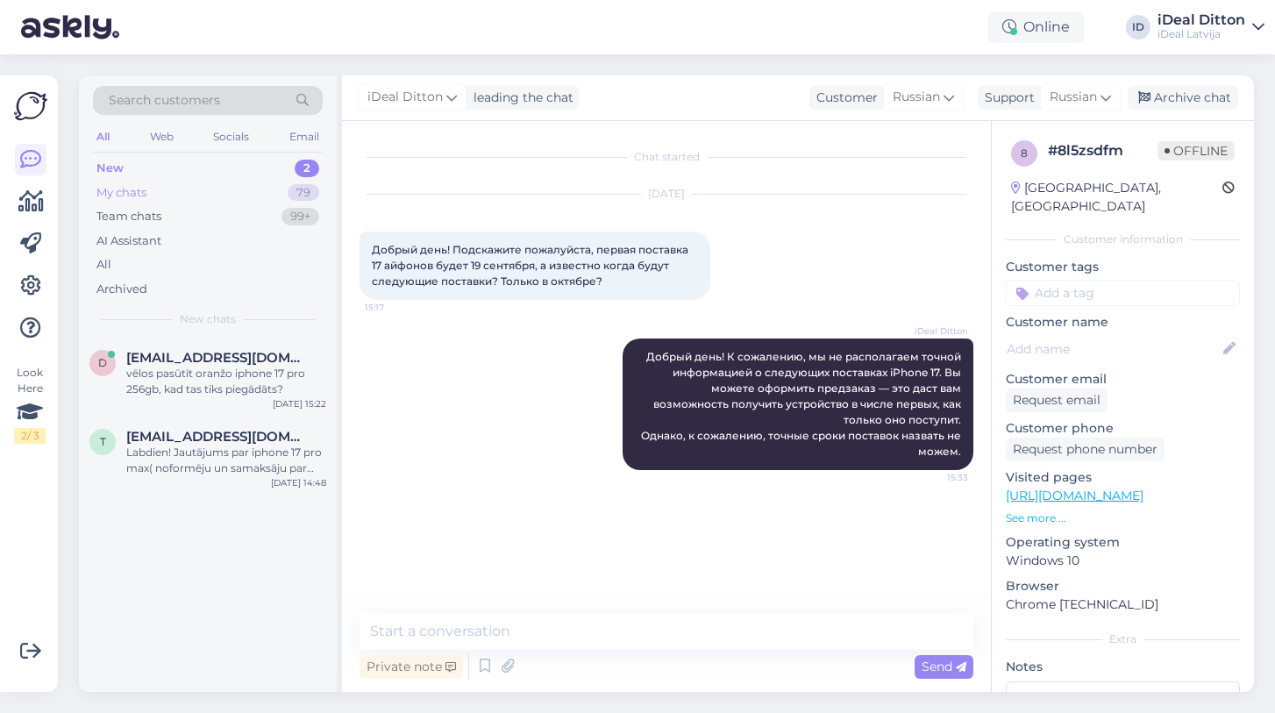
click at [137, 189] on div "My chats" at bounding box center [121, 193] width 50 height 18
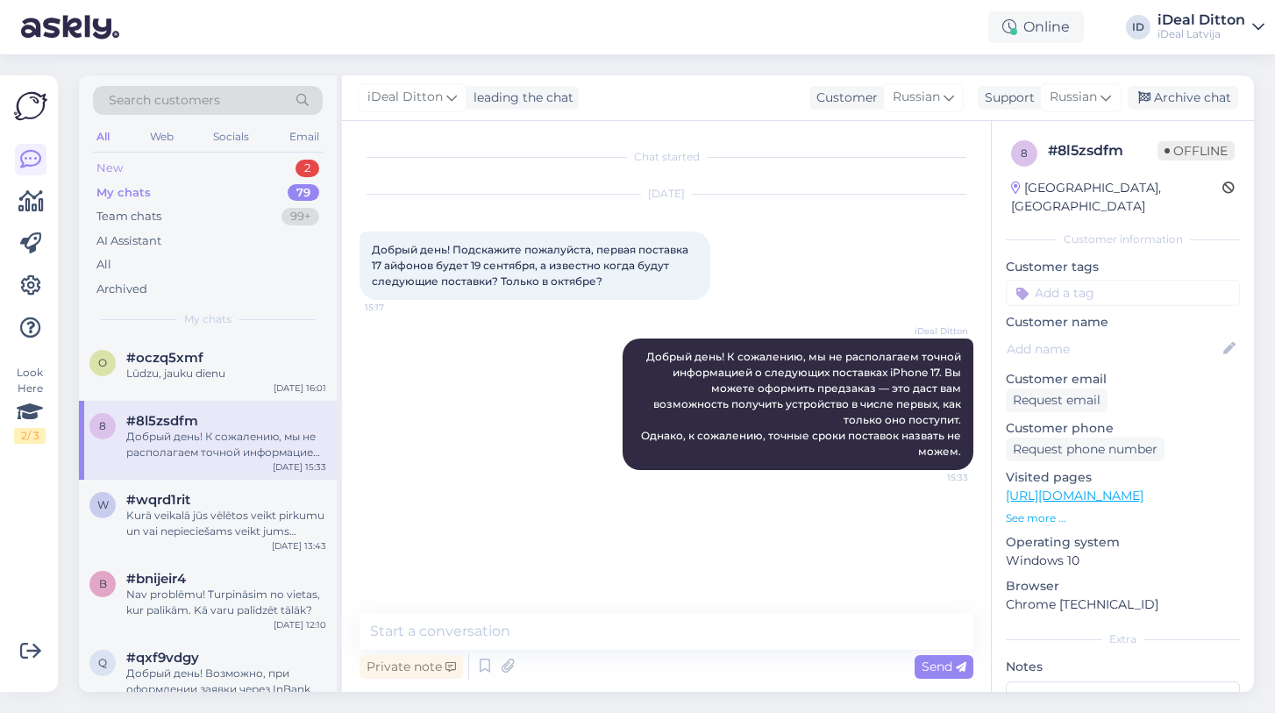
click at [126, 164] on div "New 2" at bounding box center [208, 168] width 230 height 25
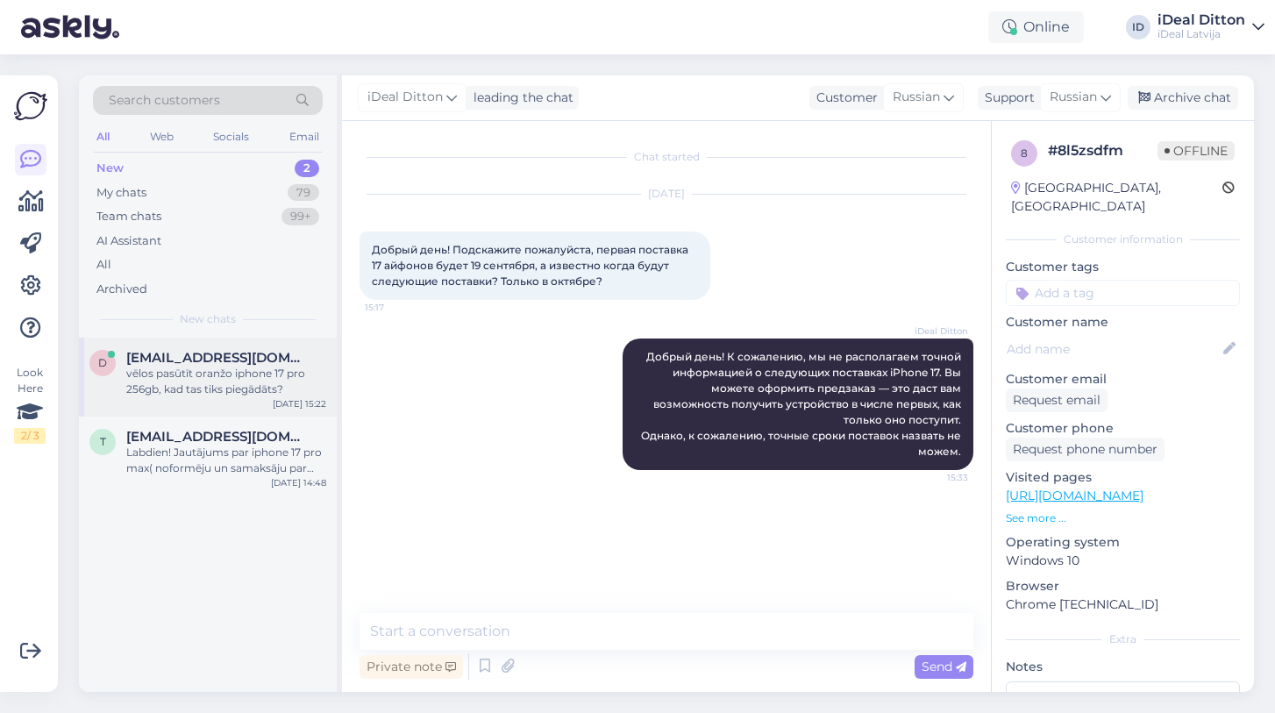
click at [169, 387] on div "vēlos pasūtīt oranžo iphone 17 pro 256gb, kad tas tiks piegādāts?" at bounding box center [226, 382] width 200 height 32
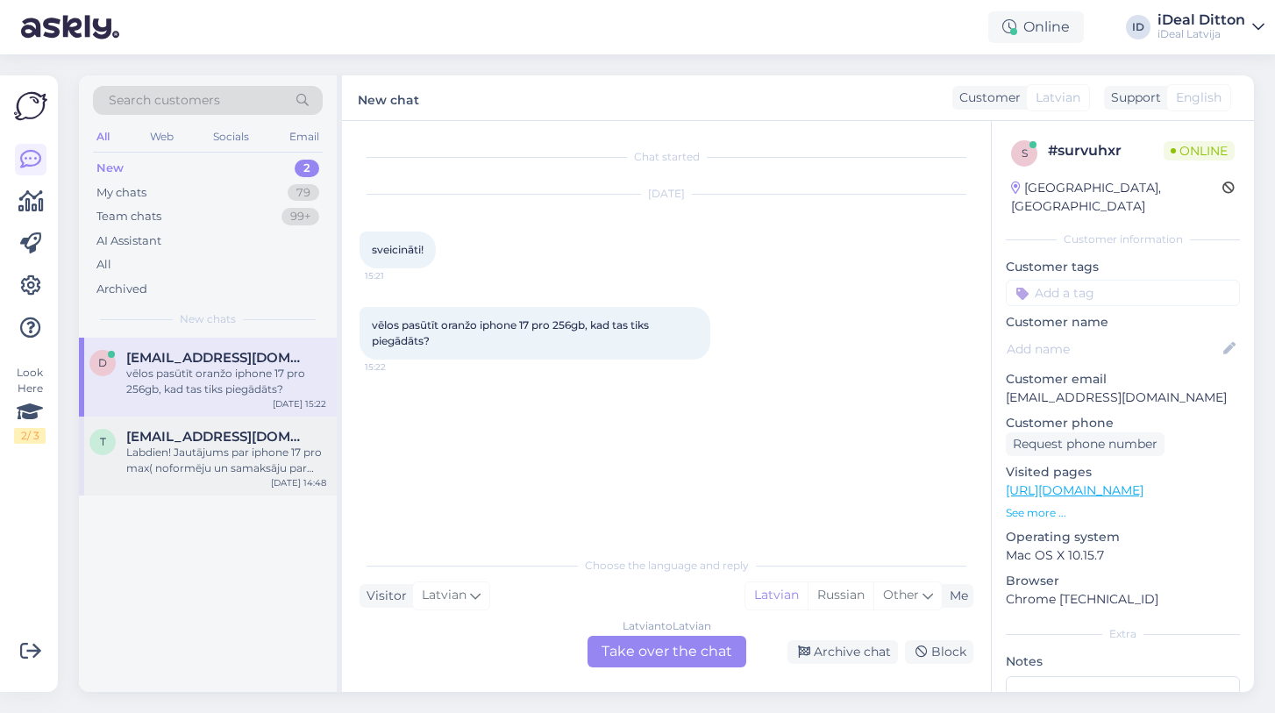
click at [168, 429] on span "[EMAIL_ADDRESS][DOMAIN_NAME]" at bounding box center [217, 437] width 182 height 16
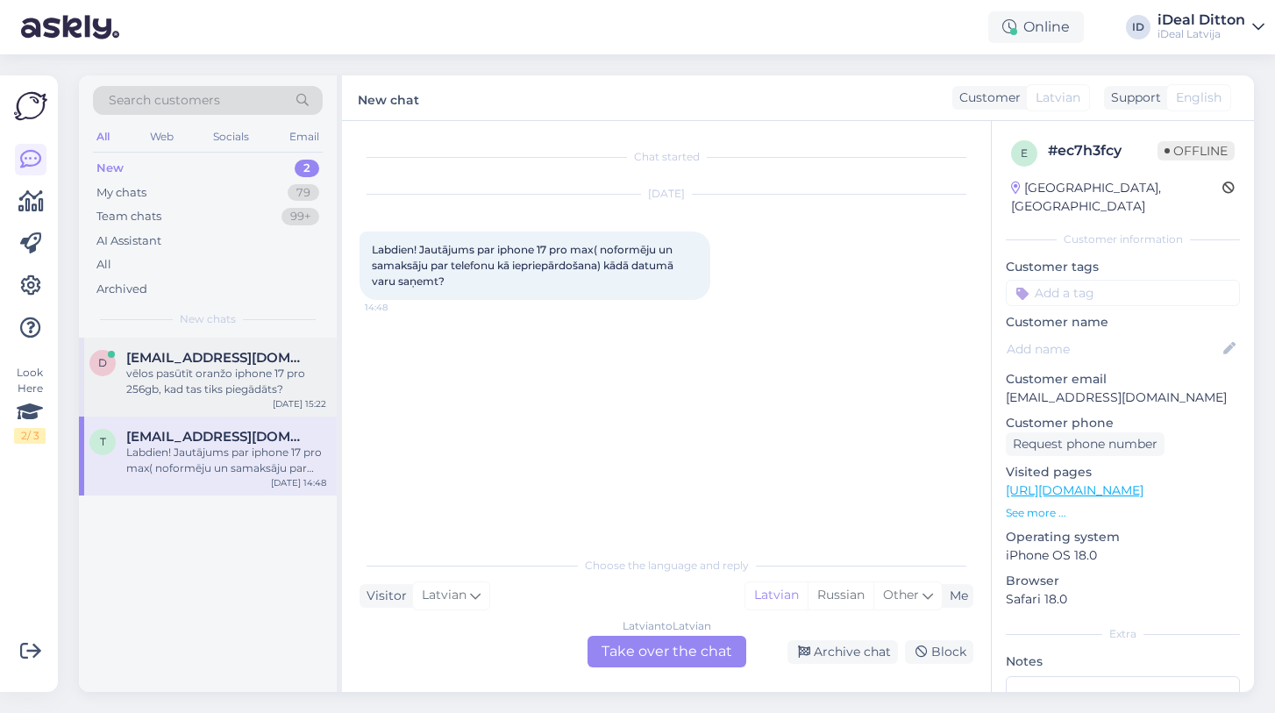
click at [159, 360] on span "[EMAIL_ADDRESS][DOMAIN_NAME]" at bounding box center [217, 358] width 182 height 16
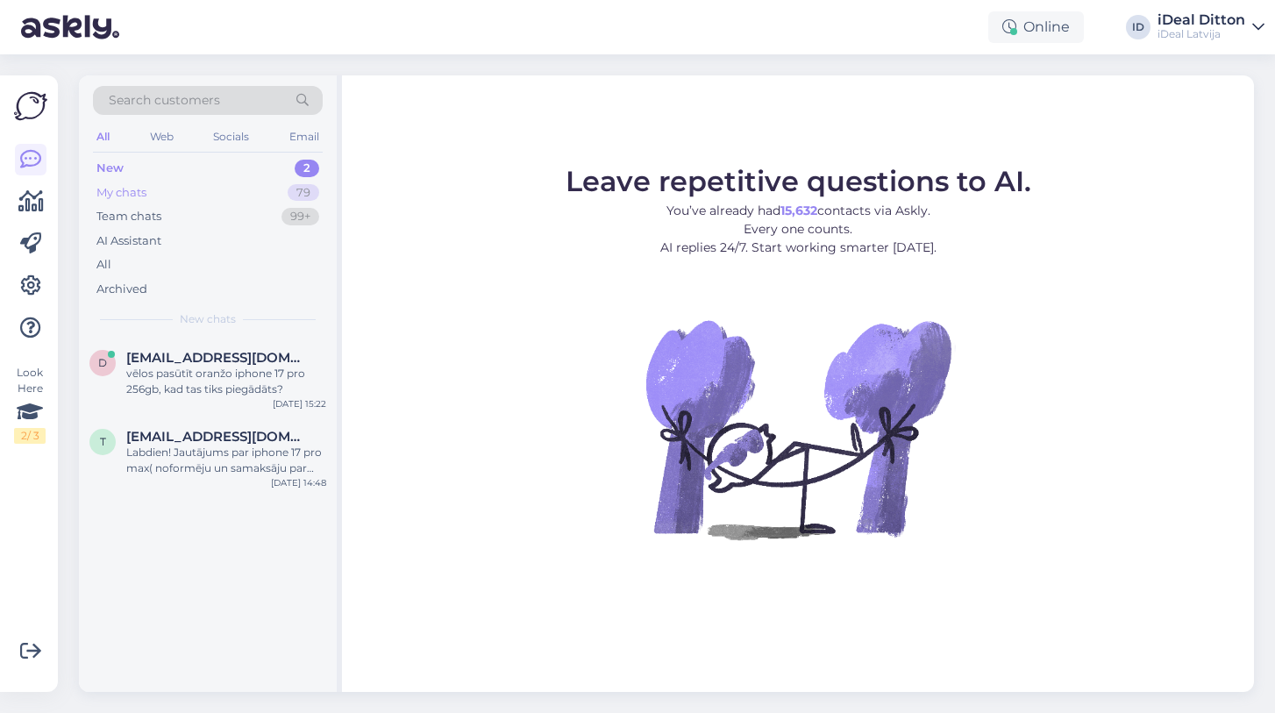
click at [127, 192] on div "My chats" at bounding box center [121, 193] width 50 height 18
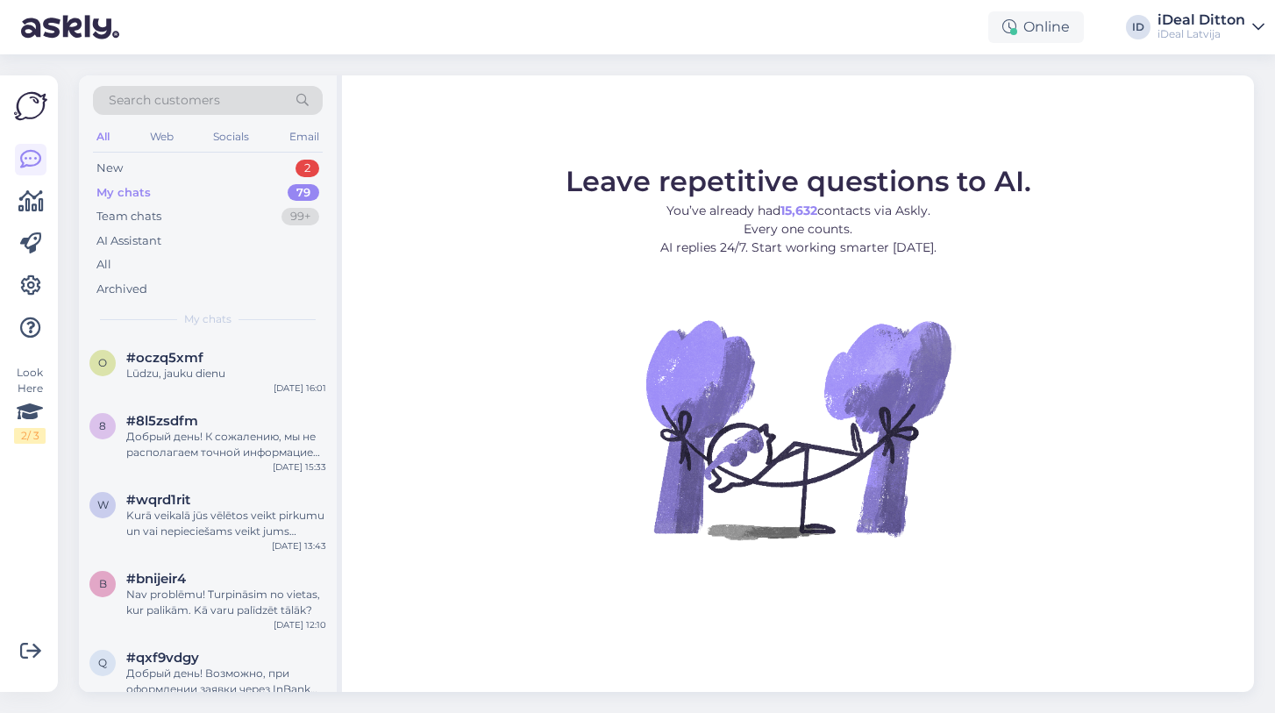
click at [127, 192] on div "My chats" at bounding box center [123, 193] width 54 height 18
